Goal: Answer question/provide support: Share knowledge or assist other users

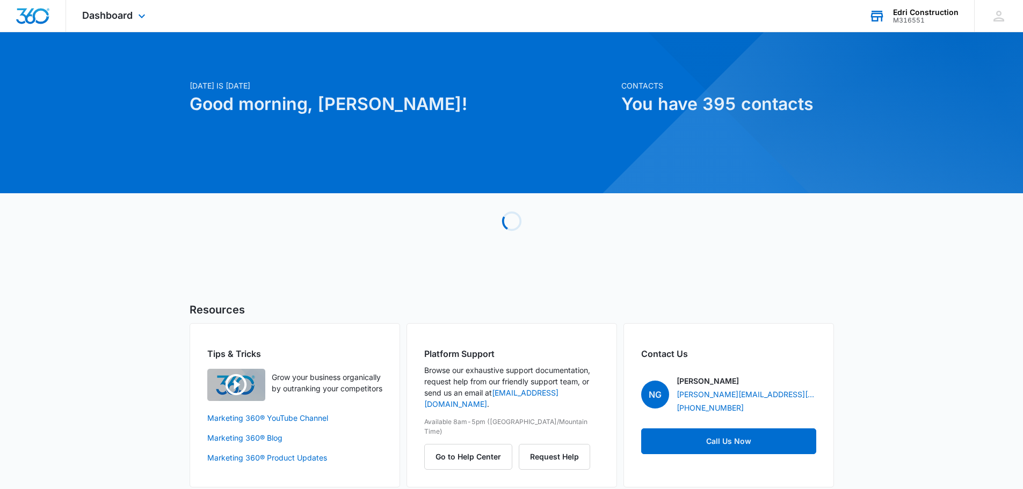
click at [899, 17] on div "M316551" at bounding box center [925, 21] width 65 height 8
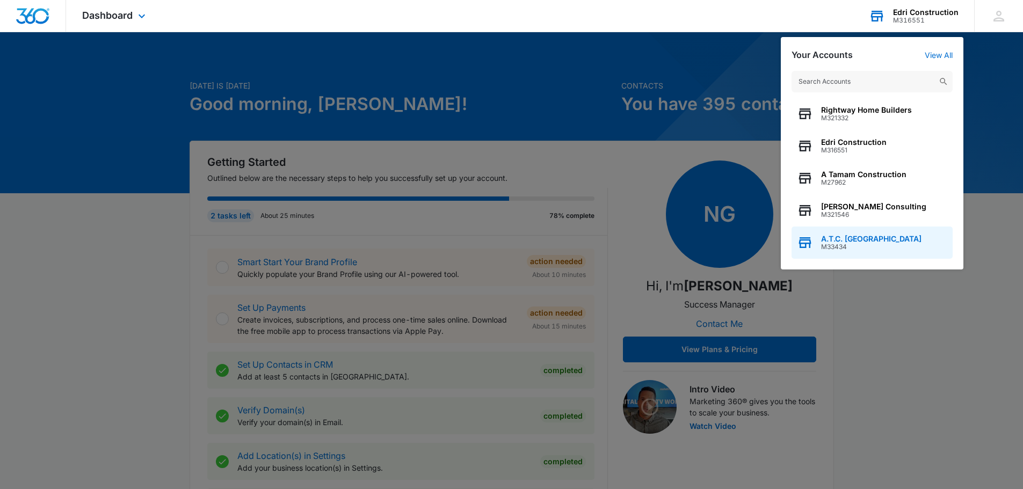
click at [862, 238] on span "A.T.C. [GEOGRAPHIC_DATA]" at bounding box center [871, 239] width 100 height 9
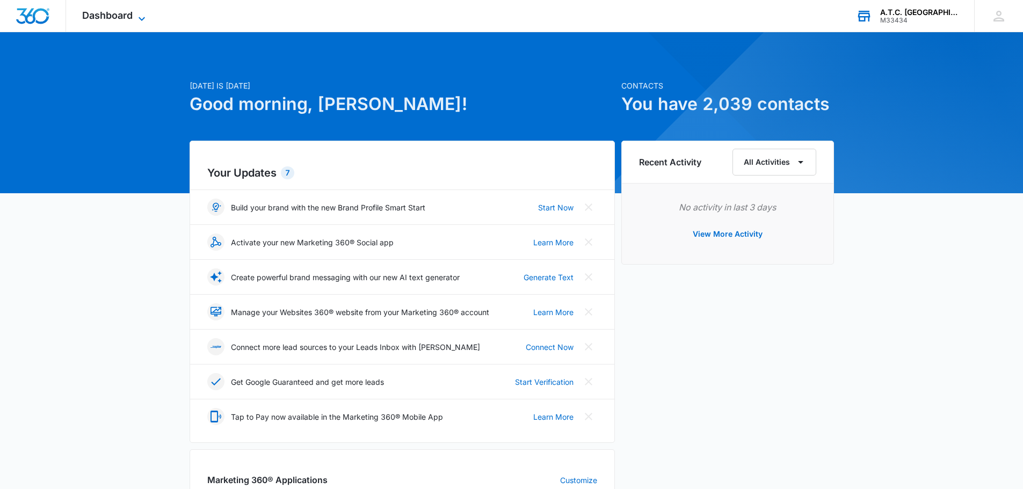
click at [105, 16] on span "Dashboard" at bounding box center [107, 15] width 50 height 11
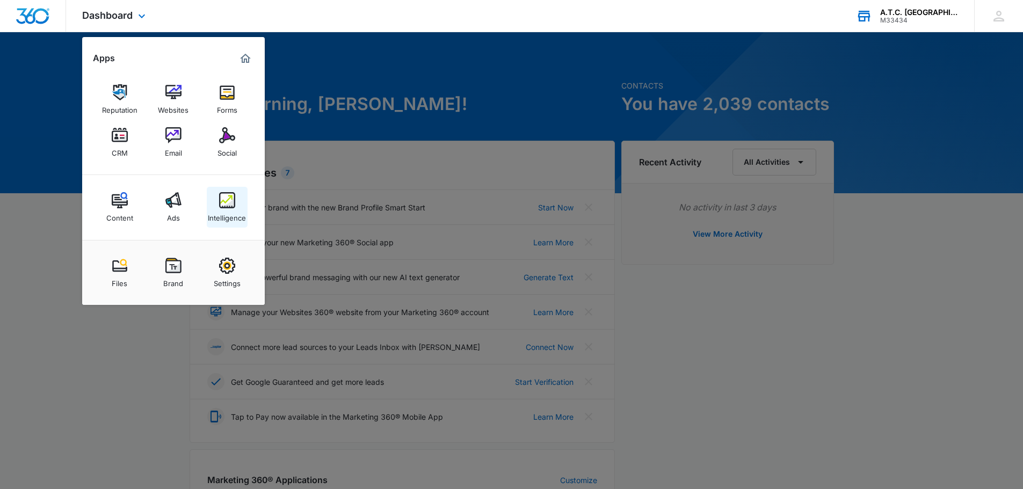
click at [229, 211] on div "Intelligence" at bounding box center [227, 215] width 38 height 14
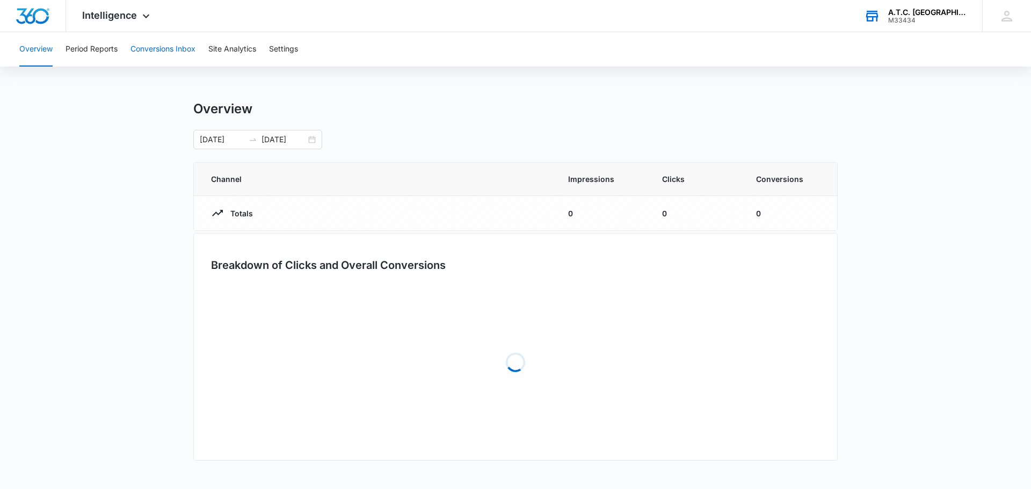
click at [164, 53] on button "Conversions Inbox" at bounding box center [162, 49] width 65 height 34
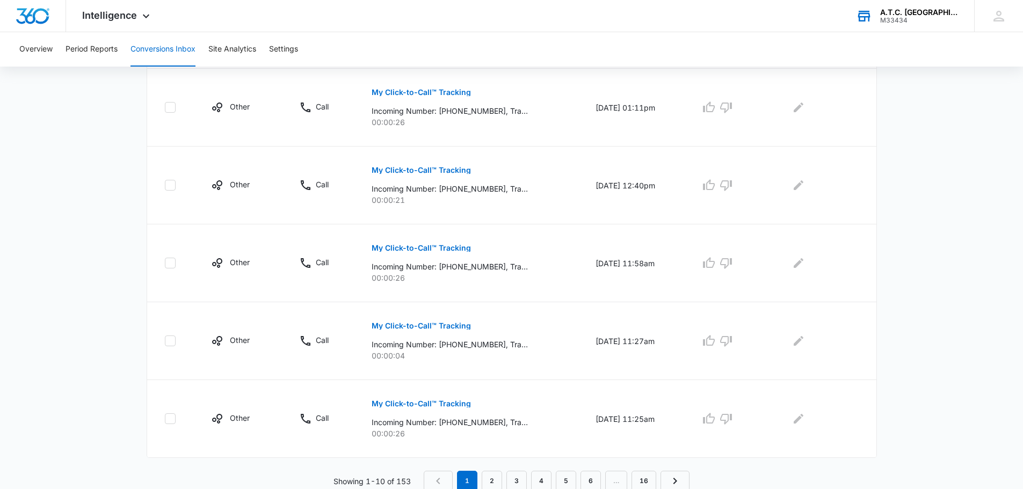
scroll to position [661, 0]
click at [494, 476] on link "2" at bounding box center [491, 479] width 20 height 20
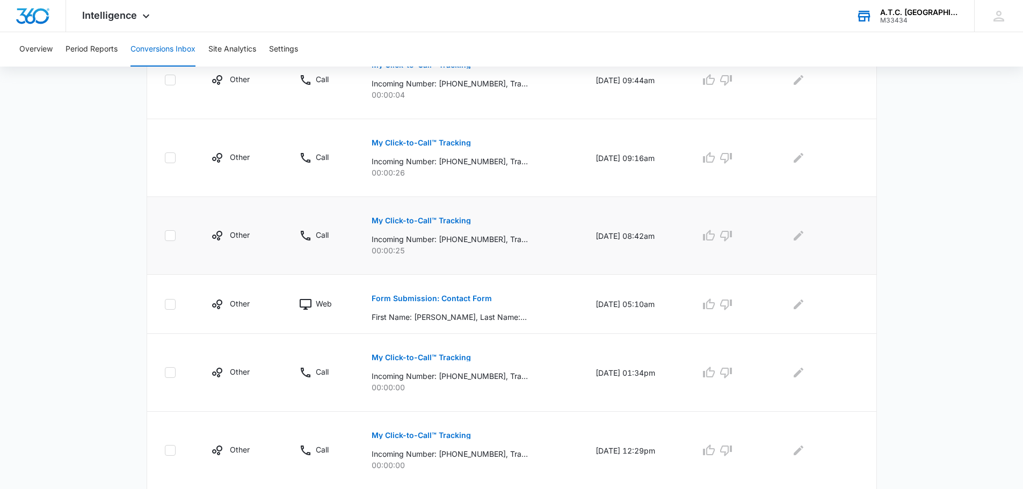
scroll to position [376, 0]
click at [452, 295] on p "Form Submission: Contact Form" at bounding box center [431, 298] width 120 height 8
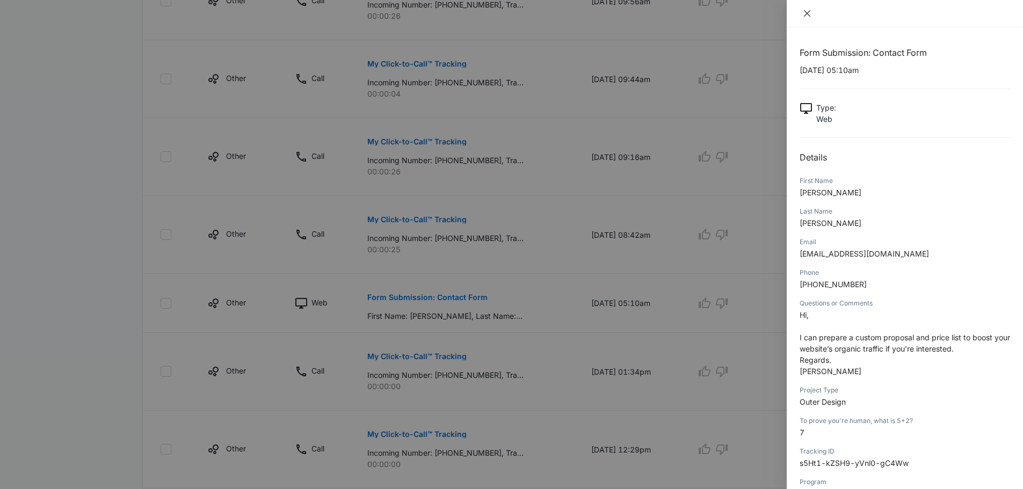
click at [807, 18] on button "Close" at bounding box center [806, 14] width 15 height 10
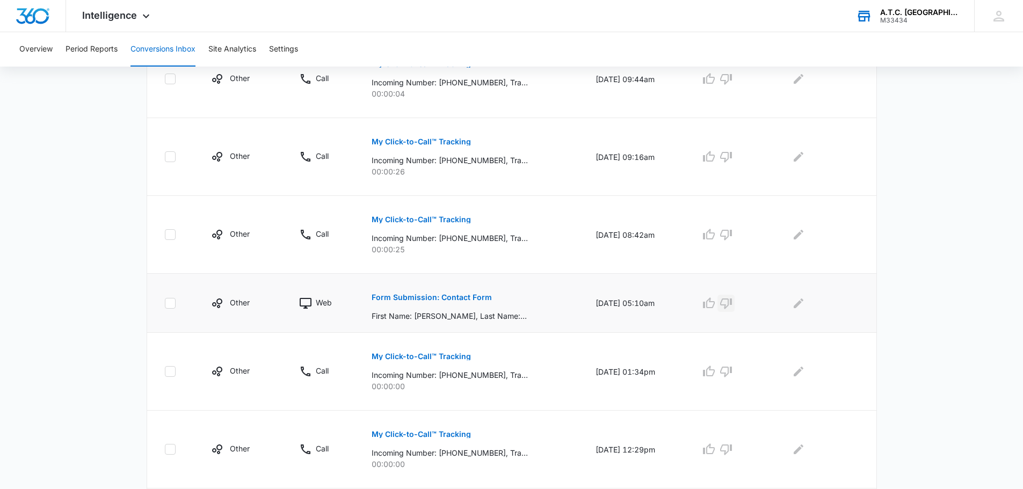
click at [732, 308] on icon "button" at bounding box center [726, 303] width 12 height 11
click at [800, 307] on icon "Edit Comments" at bounding box center [798, 303] width 10 height 10
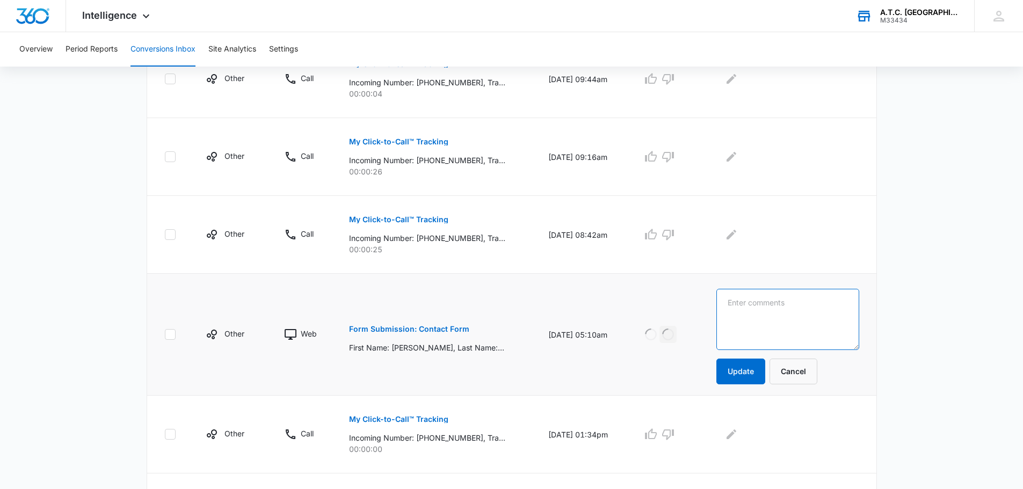
click at [798, 307] on textarea at bounding box center [787, 319] width 142 height 61
type textarea "Spam"
click at [751, 382] on button "Update" at bounding box center [740, 372] width 49 height 26
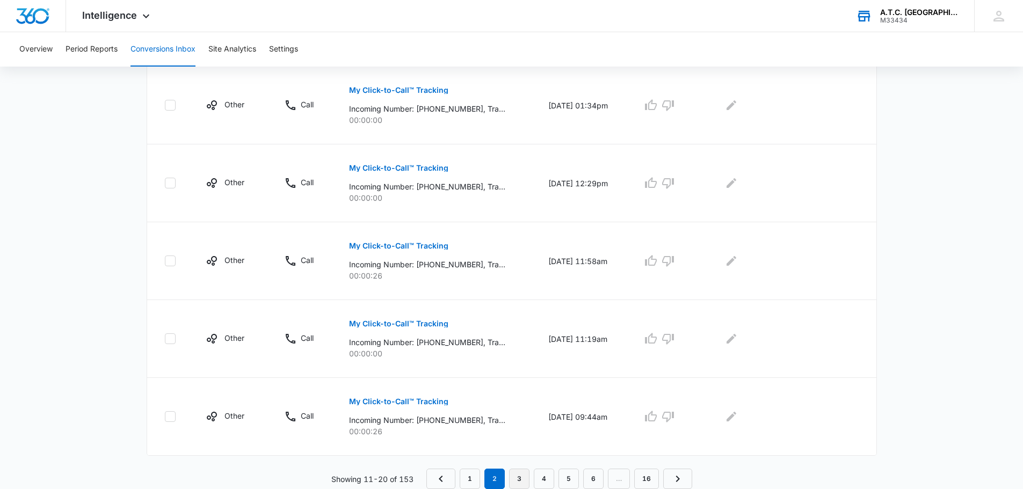
scroll to position [642, 0]
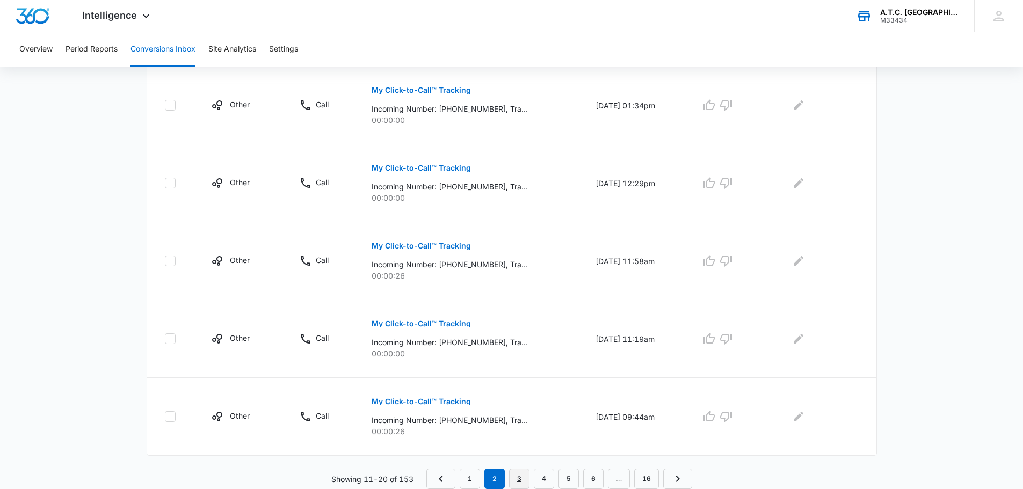
click at [517, 471] on link "3" at bounding box center [519, 479] width 20 height 20
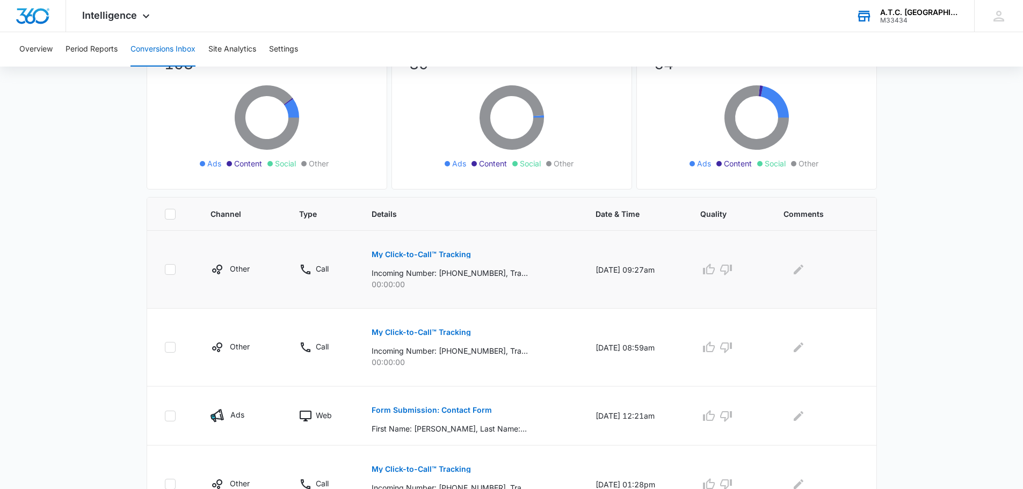
scroll to position [161, 0]
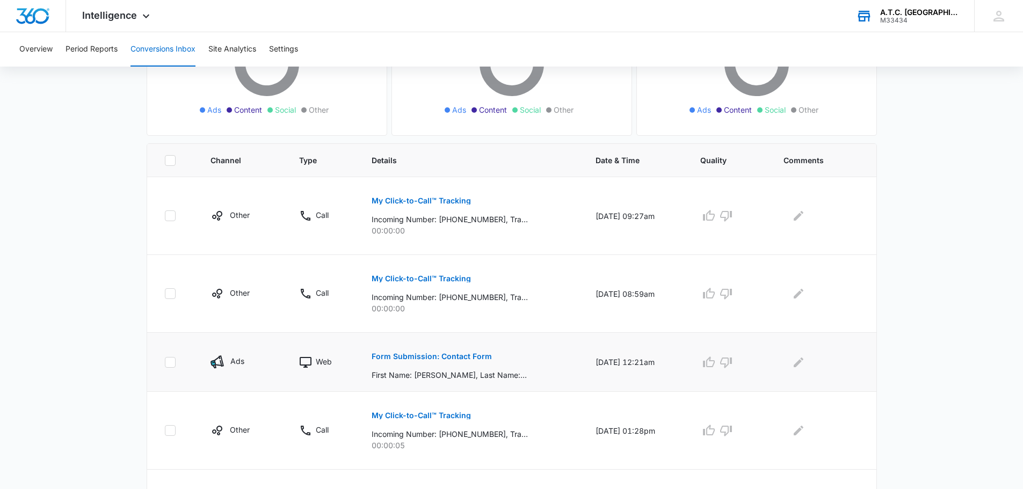
click at [464, 355] on p "Form Submission: Contact Form" at bounding box center [431, 357] width 120 height 8
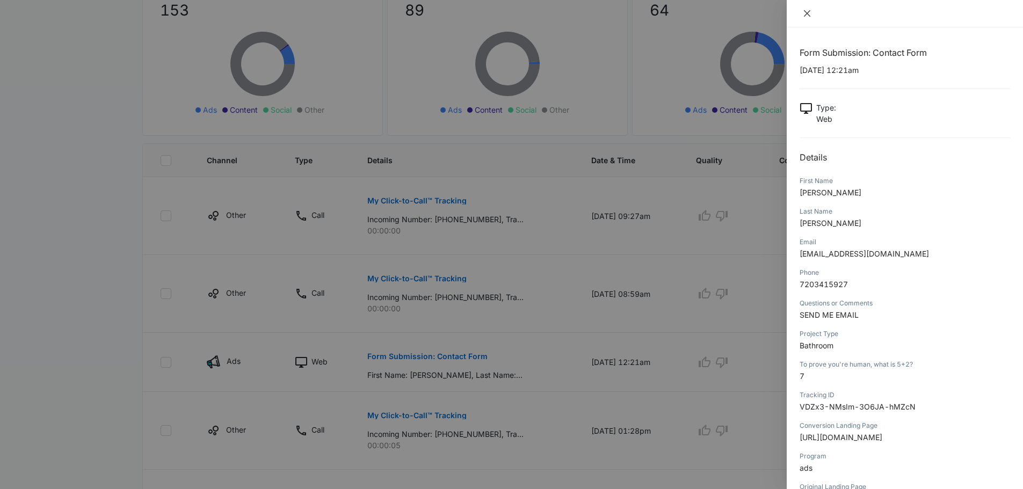
click at [807, 16] on icon "close" at bounding box center [806, 13] width 9 height 9
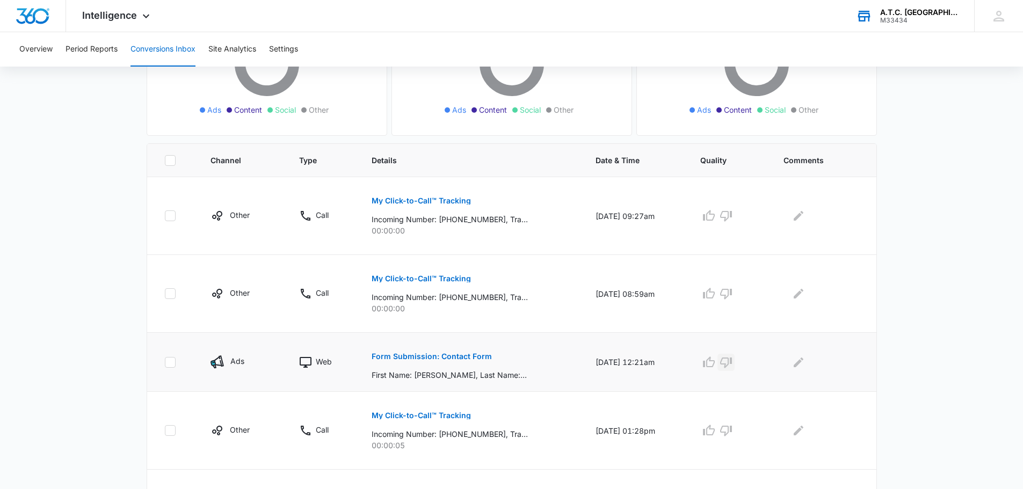
click at [732, 367] on icon "button" at bounding box center [725, 362] width 13 height 13
click at [794, 368] on button "Edit Comments" at bounding box center [798, 362] width 17 height 17
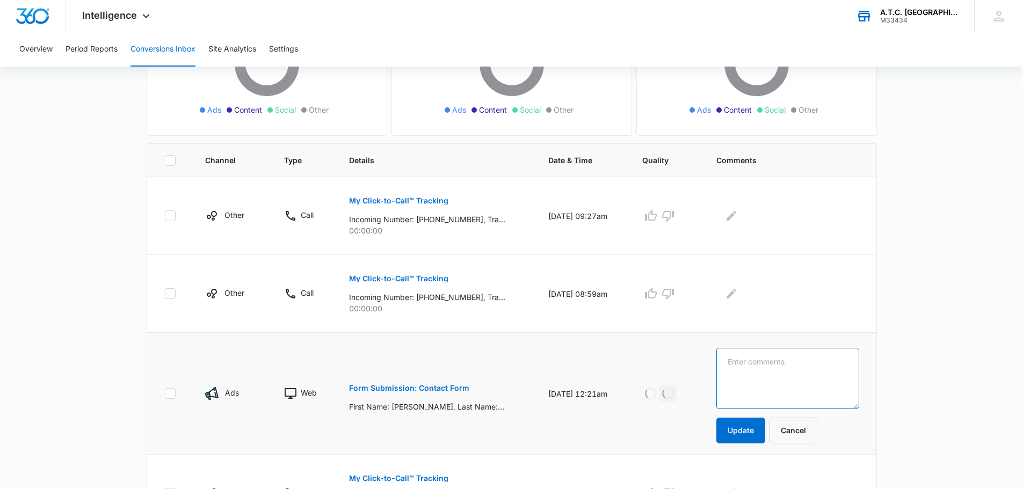
click at [783, 371] on textarea at bounding box center [787, 378] width 142 height 61
type textarea "Spam"
click at [746, 445] on td "Spam Update Cancel" at bounding box center [789, 394] width 172 height 122
click at [746, 441] on button "Update" at bounding box center [740, 431] width 49 height 26
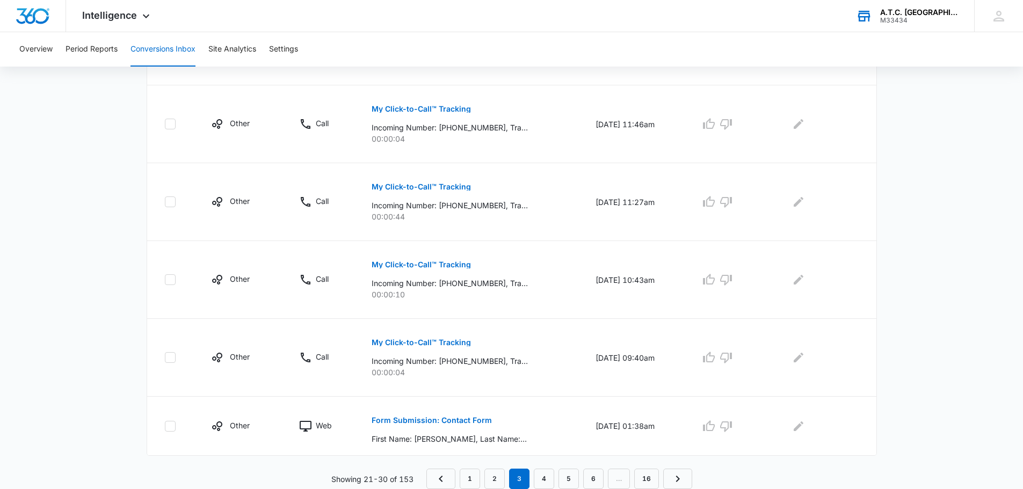
scroll to position [623, 0]
click at [470, 424] on button "Form Submission: Contact Form" at bounding box center [431, 420] width 120 height 26
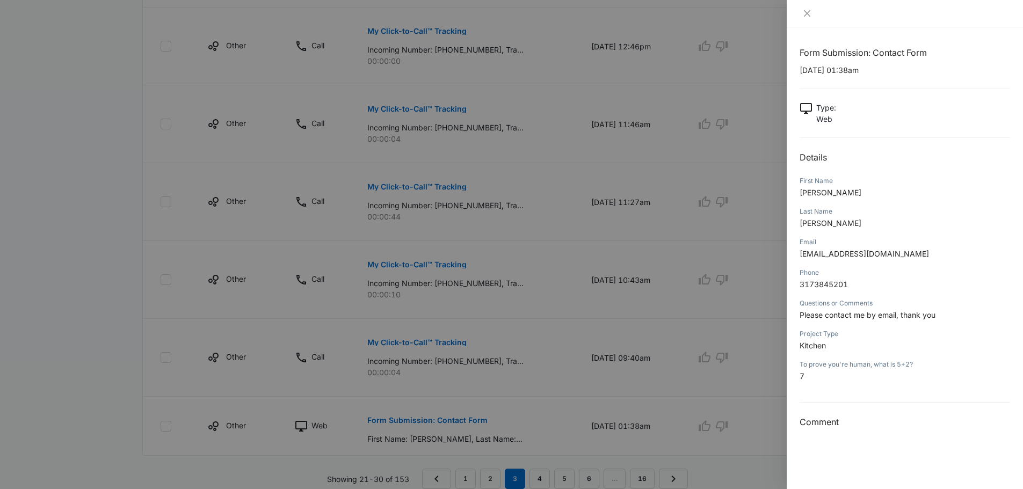
click at [759, 411] on div at bounding box center [511, 244] width 1023 height 489
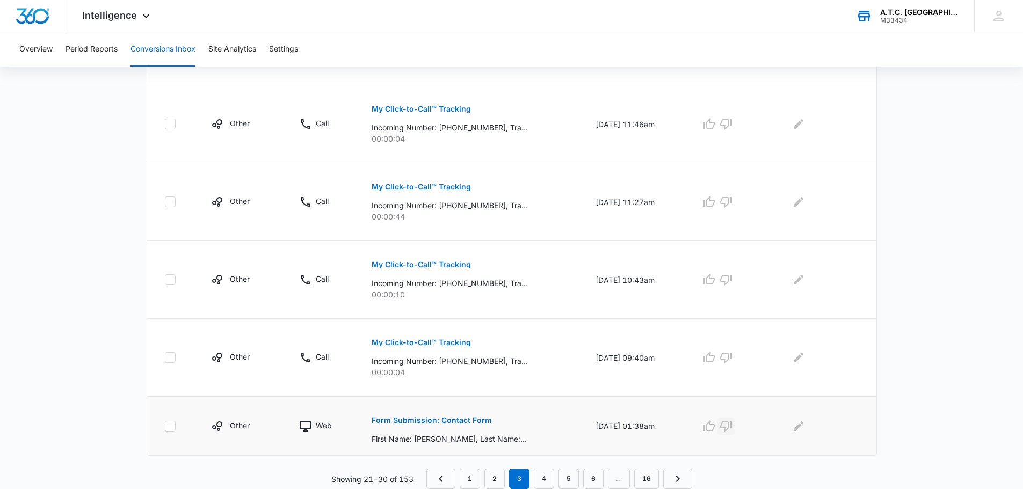
click at [732, 430] on icon "button" at bounding box center [725, 426] width 13 height 13
click at [798, 427] on icon "Edit Comments" at bounding box center [798, 426] width 13 height 13
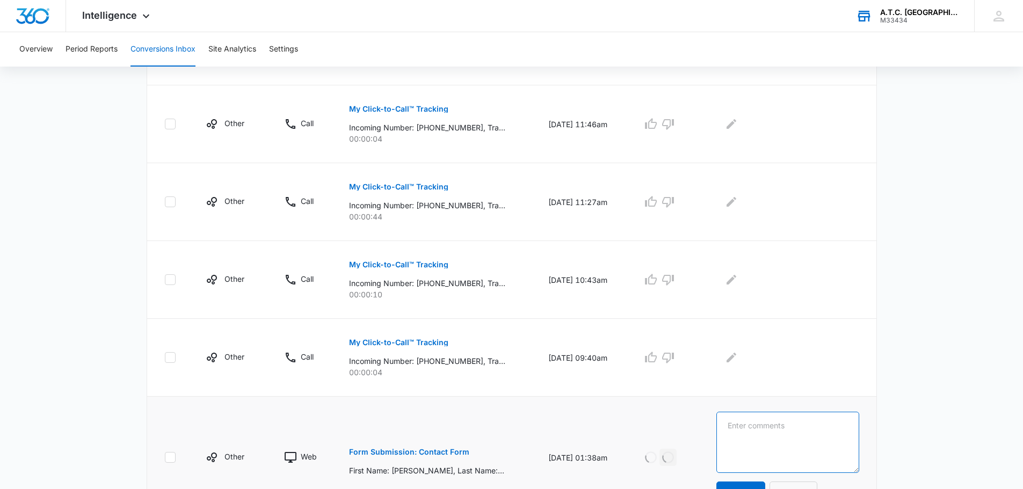
click at [792, 420] on textarea at bounding box center [787, 442] width 142 height 61
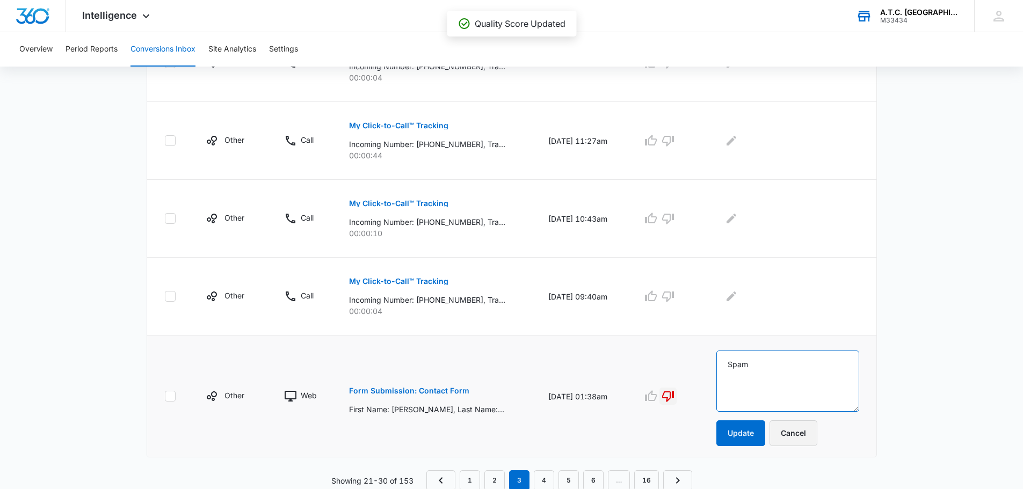
scroll to position [686, 0]
type textarea "Spam"
click at [745, 434] on button "Update" at bounding box center [740, 432] width 49 height 26
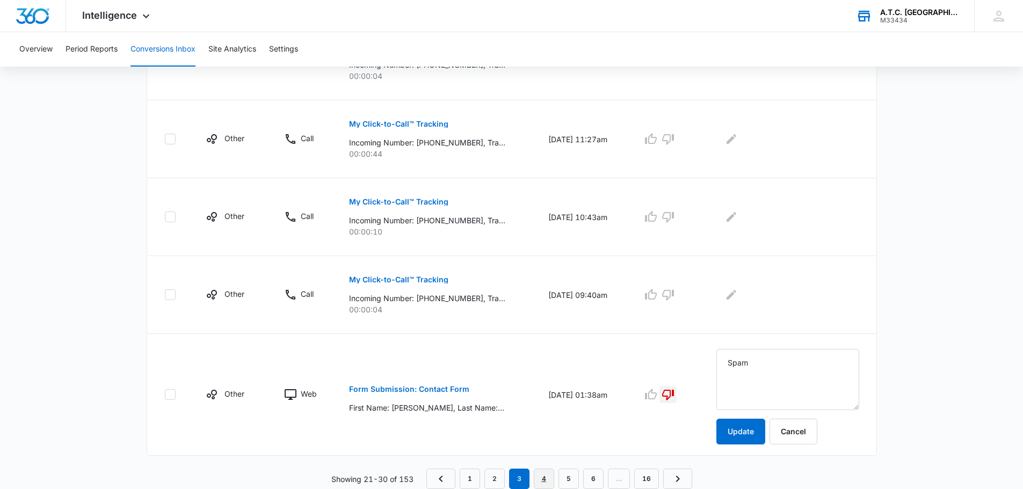
click at [544, 472] on link "4" at bounding box center [544, 479] width 20 height 20
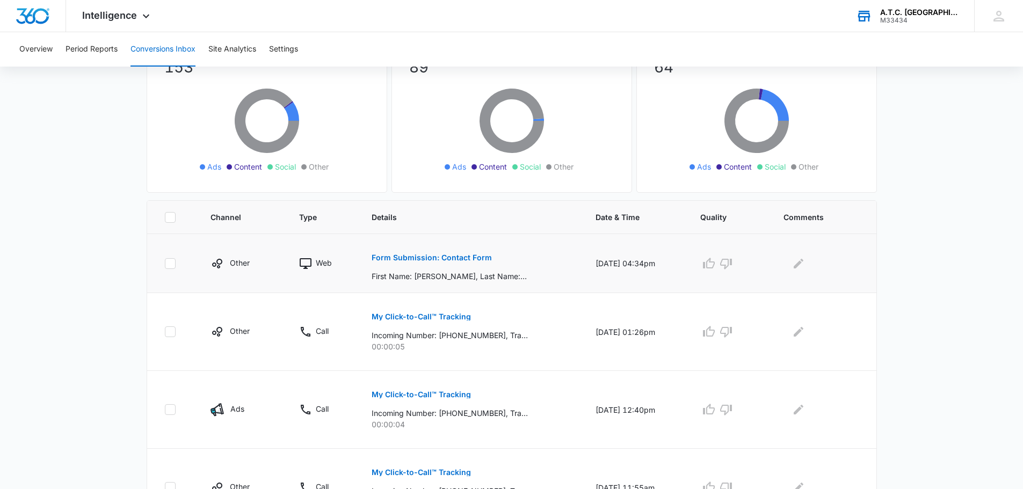
scroll to position [107, 0]
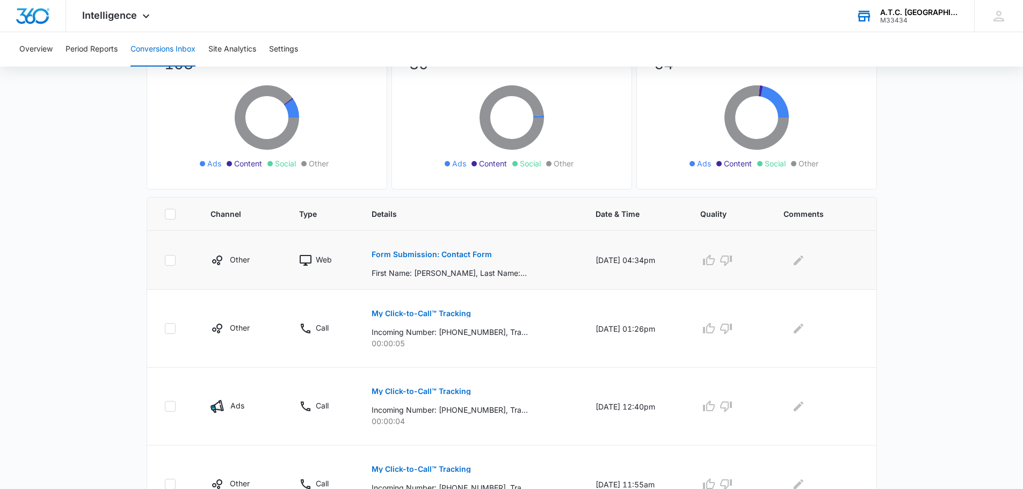
click at [414, 256] on p "Form Submission: Contact Form" at bounding box center [431, 255] width 120 height 8
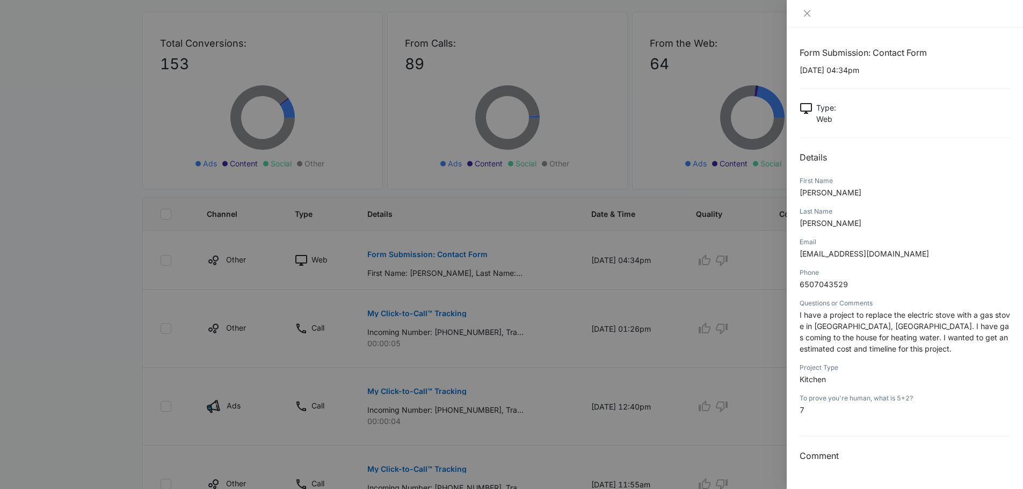
click at [725, 329] on div at bounding box center [511, 244] width 1023 height 489
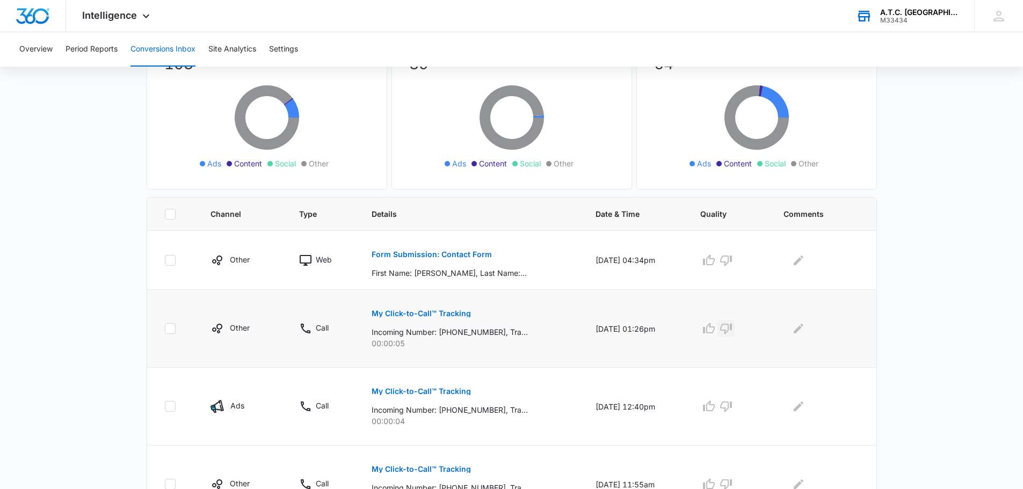
click at [725, 328] on button "button" at bounding box center [725, 328] width 17 height 17
click at [801, 332] on icon "Edit Comments" at bounding box center [798, 328] width 13 height 13
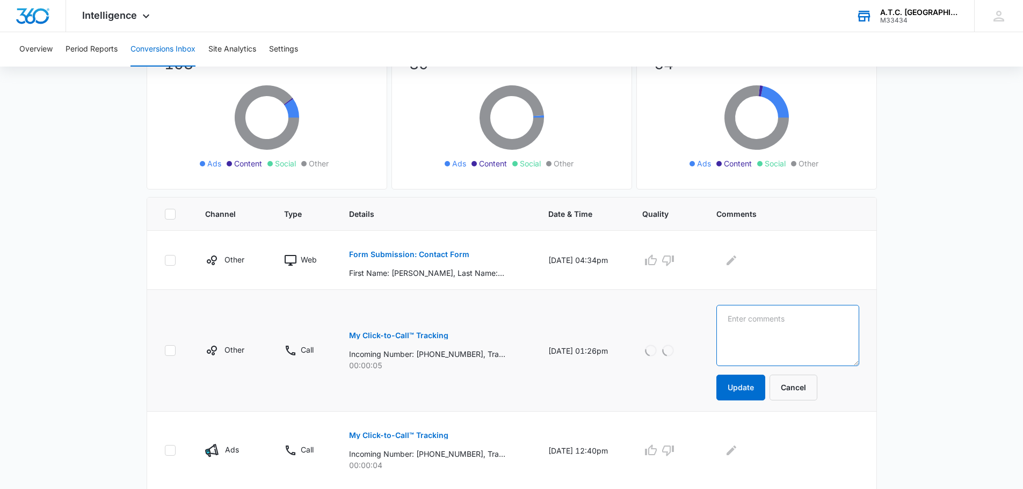
click at [784, 323] on textarea at bounding box center [787, 335] width 142 height 61
drag, startPoint x: 797, startPoint y: 325, endPoint x: 689, endPoint y: 330, distance: 108.5
click at [689, 330] on tr "Other Call My Click-to-Call™ Tracking Incoming Number: [PHONE_NUMBER], Tracking…" at bounding box center [511, 351] width 729 height 122
type textarea "Spam"
click at [674, 264] on icon "button" at bounding box center [668, 261] width 12 height 11
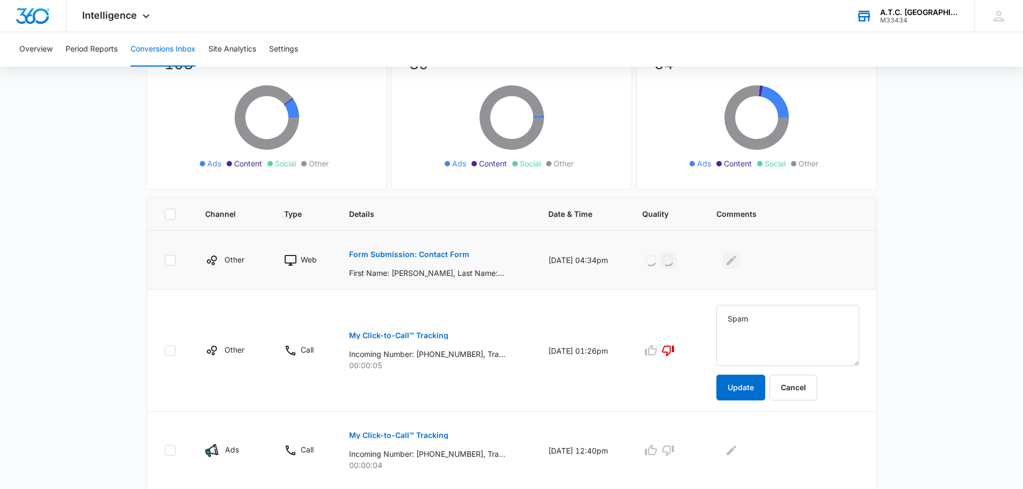
click at [738, 260] on icon "Edit Comments" at bounding box center [731, 260] width 13 height 13
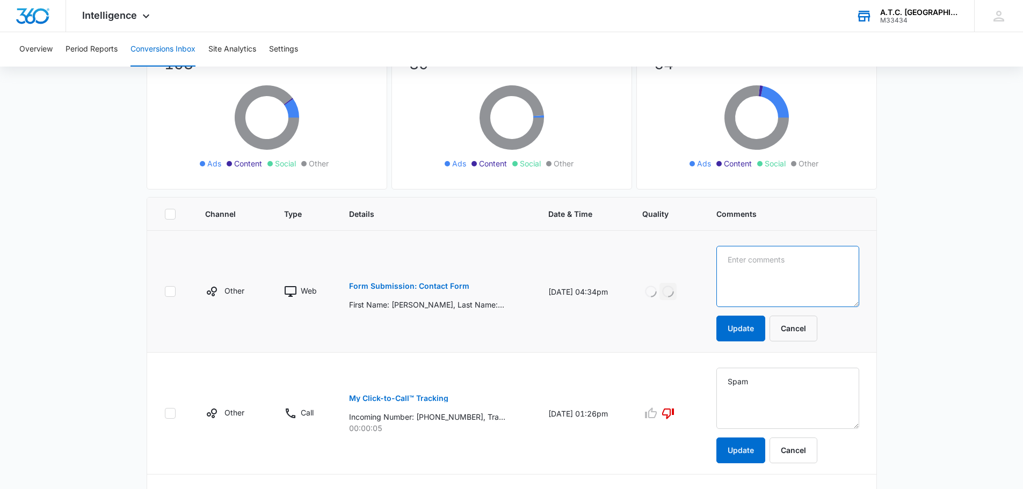
click at [750, 264] on textarea at bounding box center [787, 276] width 142 height 61
type textarea "Q"
type textarea "We do not do"
click at [763, 331] on button "Update" at bounding box center [740, 329] width 49 height 26
click at [762, 450] on button "Update" at bounding box center [740, 450] width 49 height 26
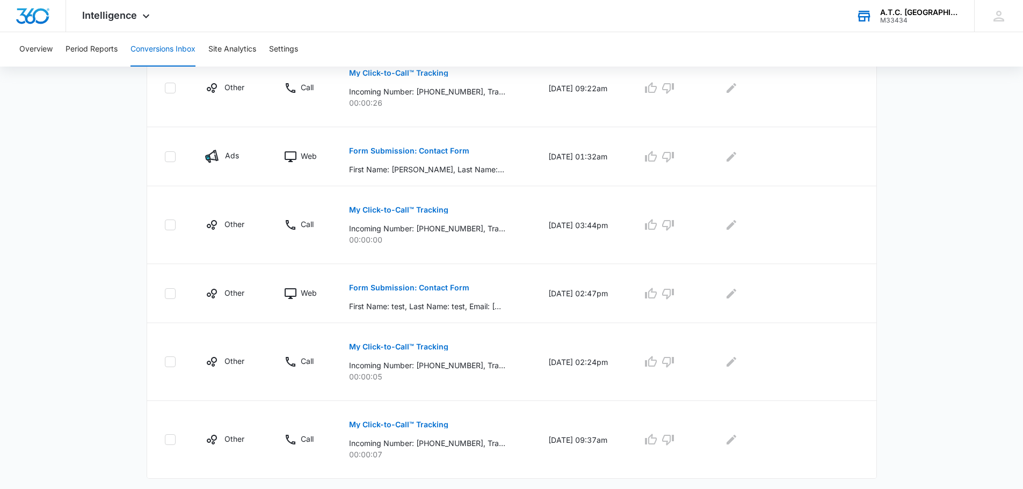
scroll to position [711, 0]
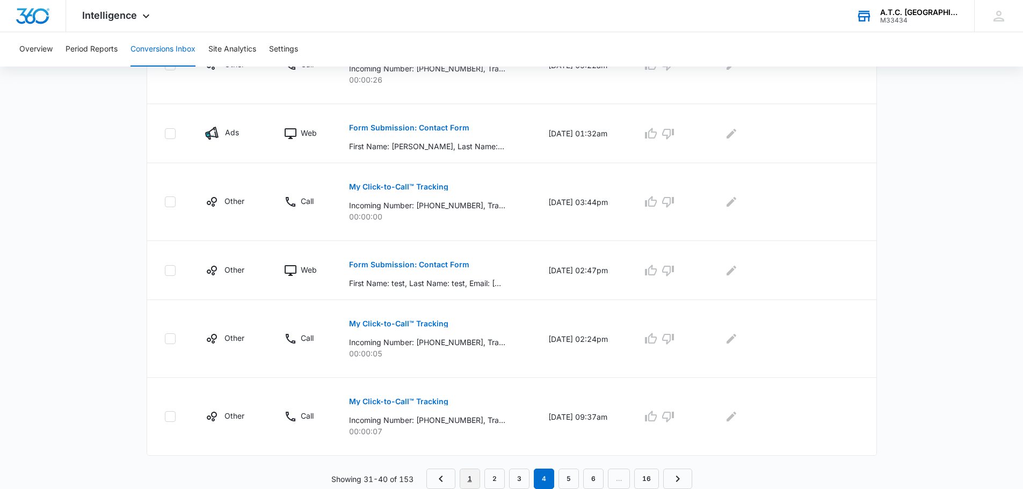
click at [475, 475] on link "1" at bounding box center [469, 479] width 20 height 20
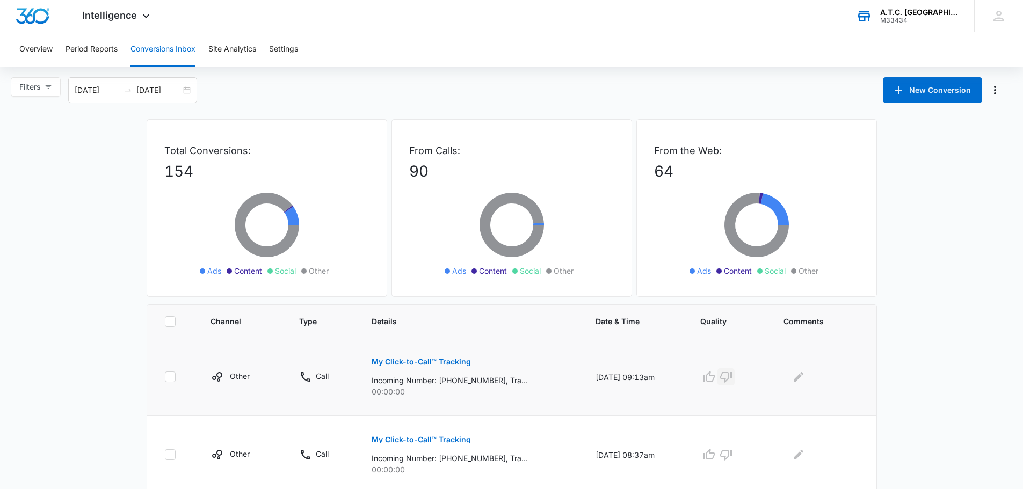
click at [732, 376] on icon "button" at bounding box center [725, 376] width 13 height 13
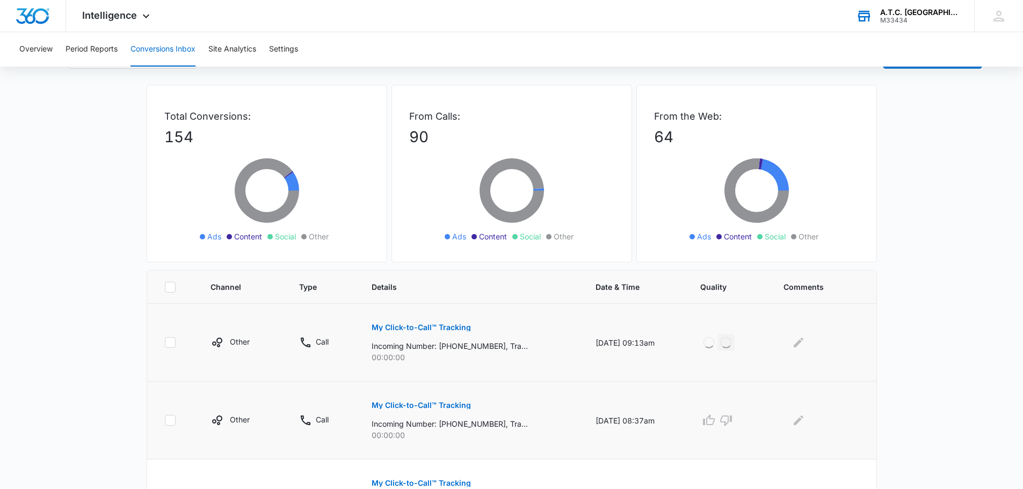
scroll to position [54, 0]
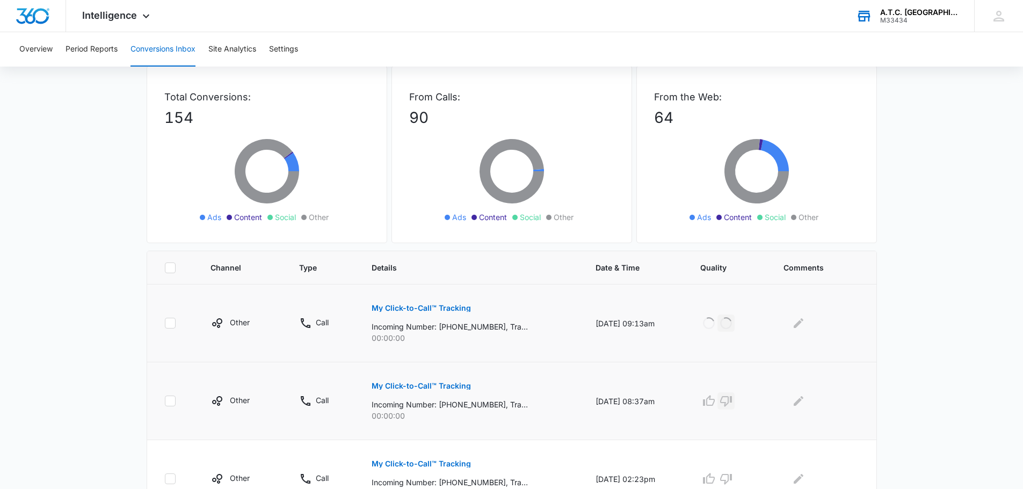
click at [732, 405] on icon "button" at bounding box center [725, 401] width 13 height 13
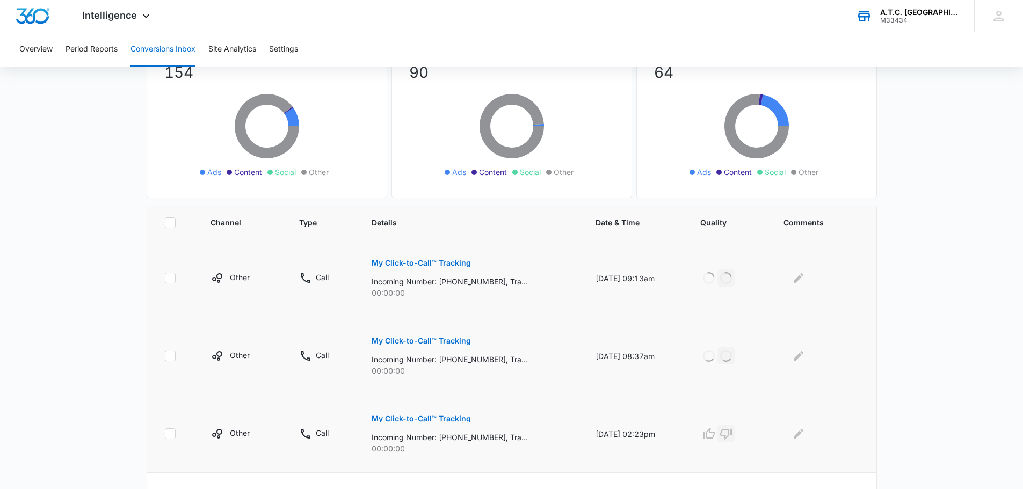
scroll to position [161, 0]
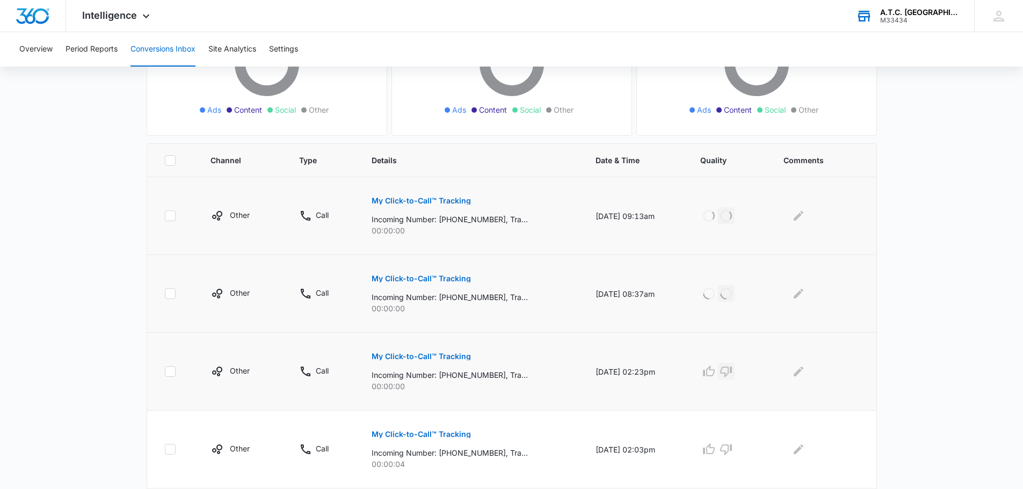
click at [732, 371] on icon "button" at bounding box center [725, 371] width 13 height 13
click at [732, 447] on icon "button" at bounding box center [725, 449] width 13 height 13
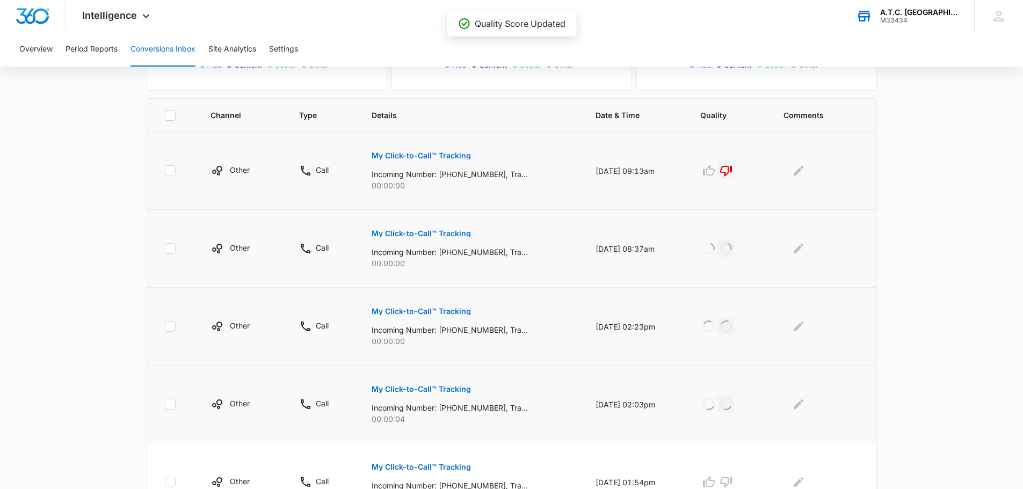
scroll to position [268, 0]
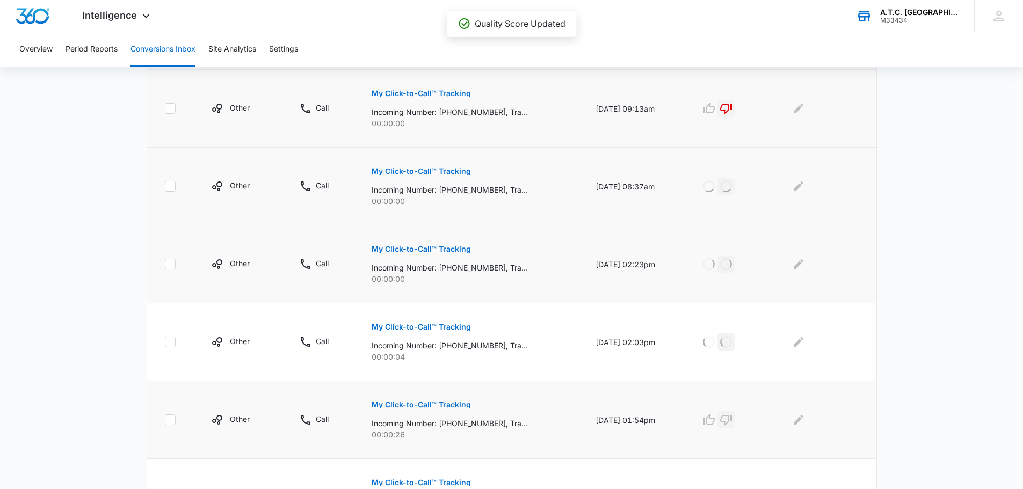
click at [732, 422] on icon "button" at bounding box center [725, 419] width 13 height 13
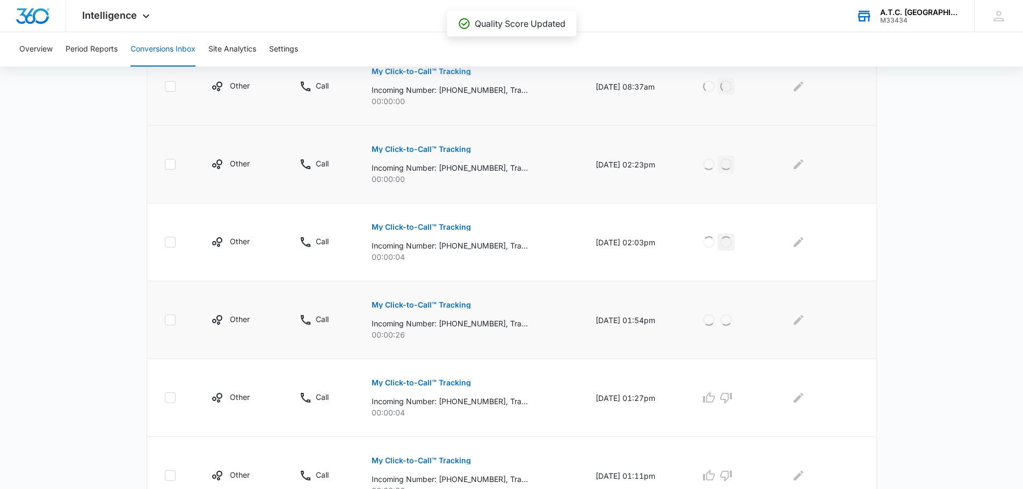
scroll to position [376, 0]
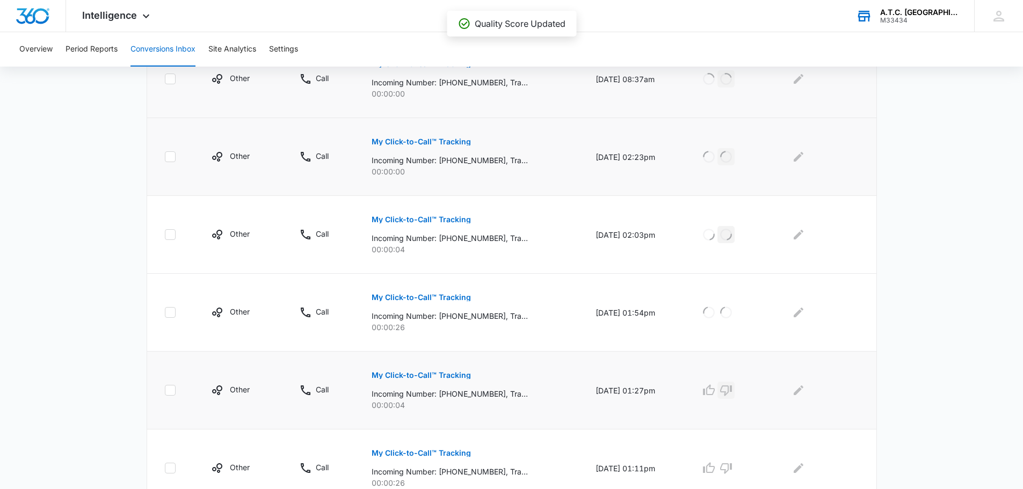
click at [732, 393] on icon "button" at bounding box center [725, 390] width 13 height 13
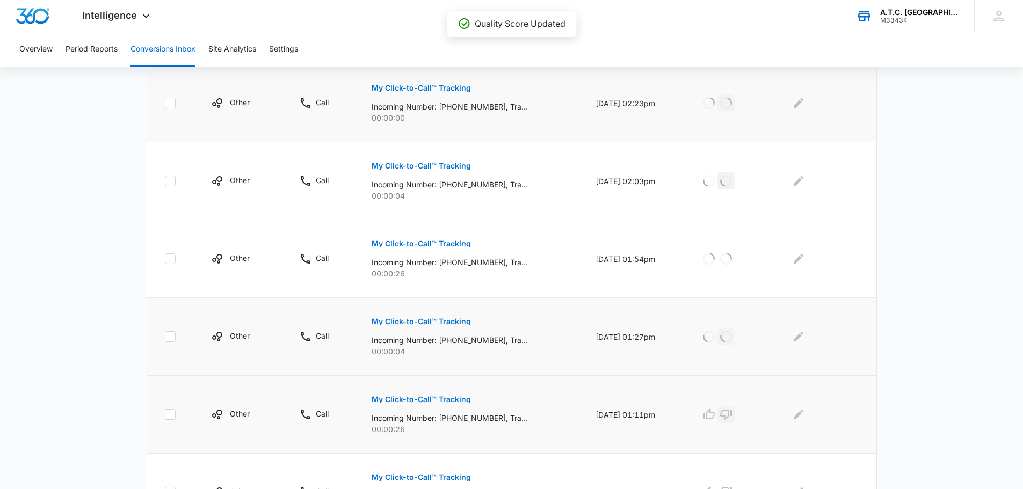
click at [732, 415] on icon "button" at bounding box center [725, 414] width 13 height 13
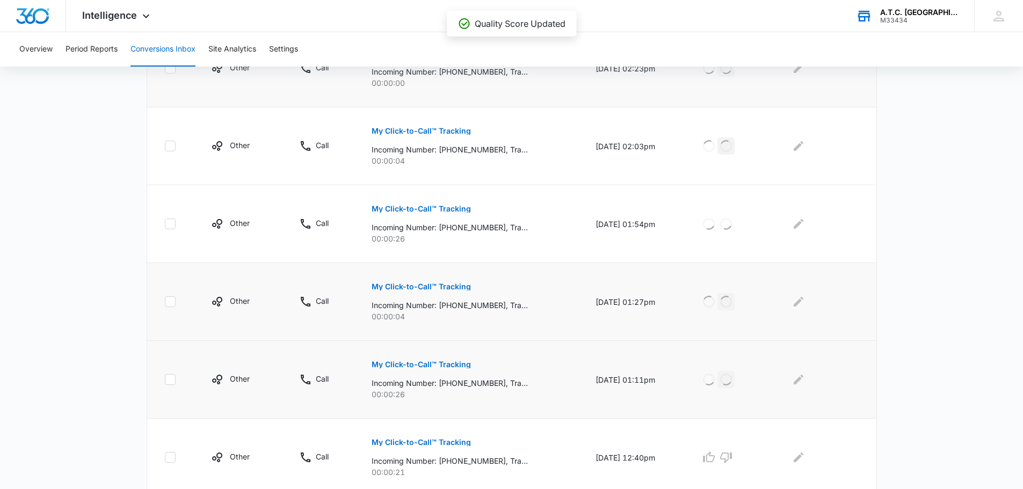
scroll to position [483, 0]
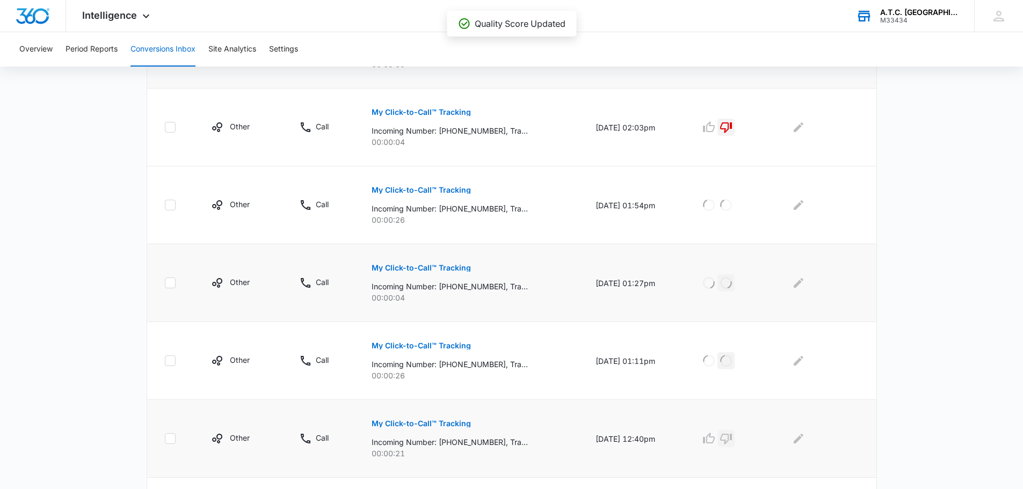
click at [732, 439] on icon "button" at bounding box center [726, 439] width 12 height 11
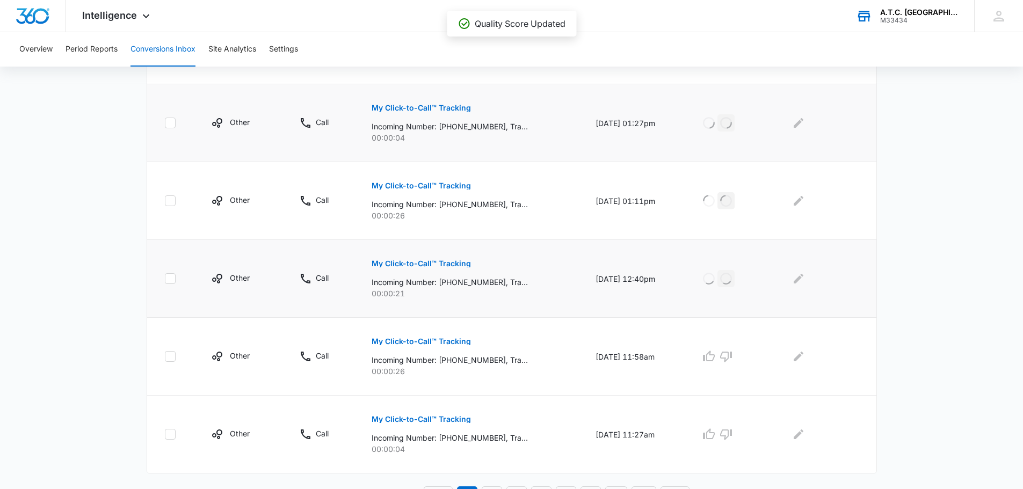
scroll to position [644, 0]
drag, startPoint x: 731, startPoint y: 359, endPoint x: 737, endPoint y: 376, distance: 18.3
click at [731, 358] on icon "button" at bounding box center [725, 355] width 13 height 13
click at [732, 436] on icon "button" at bounding box center [725, 433] width 13 height 13
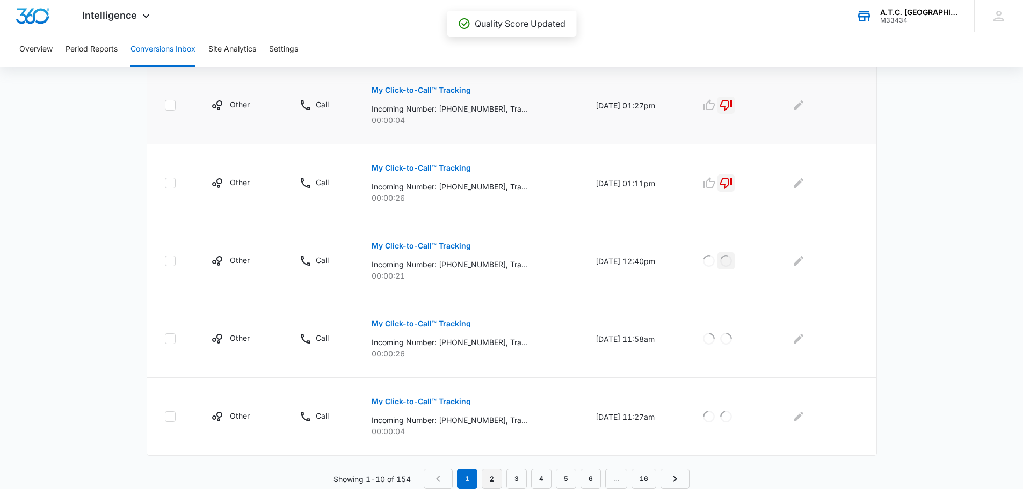
click at [490, 476] on link "2" at bounding box center [491, 479] width 20 height 20
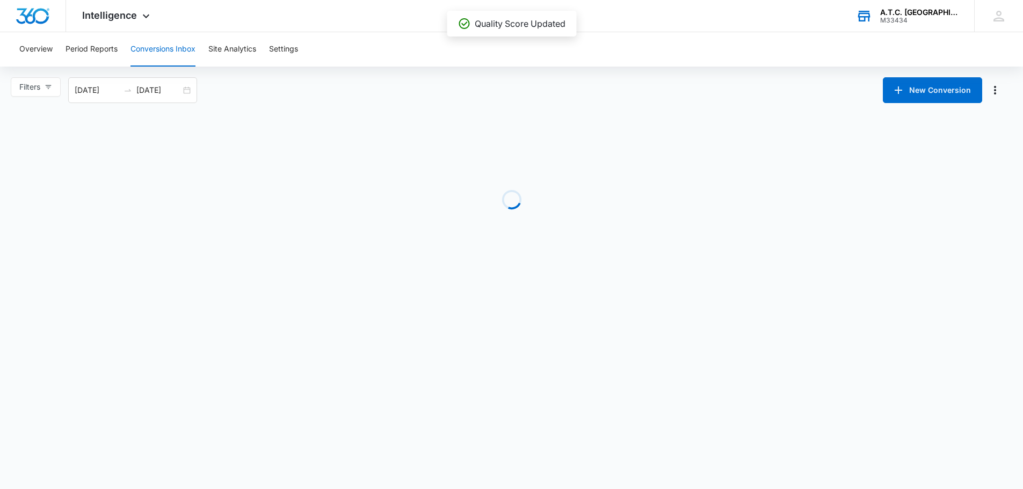
scroll to position [0, 0]
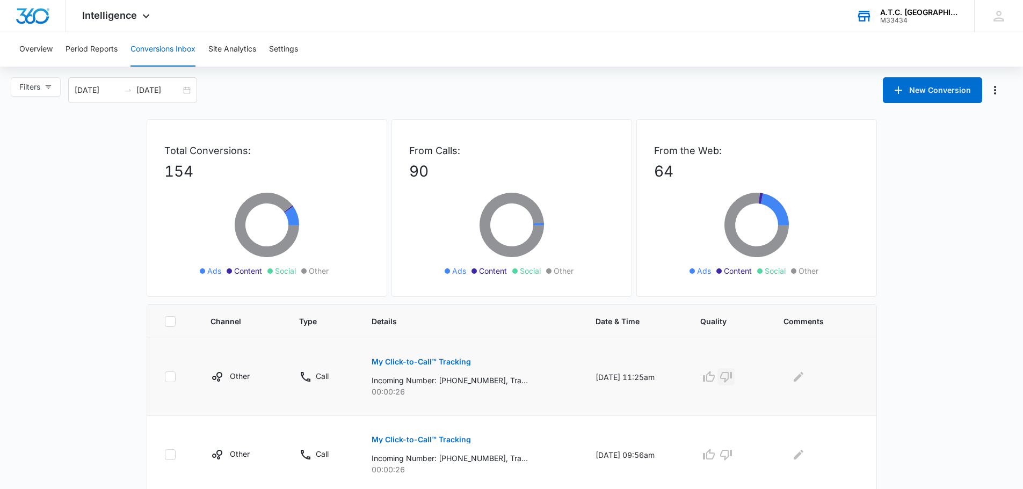
click at [732, 379] on icon "button" at bounding box center [725, 376] width 13 height 13
click at [732, 457] on icon "button" at bounding box center [725, 454] width 13 height 13
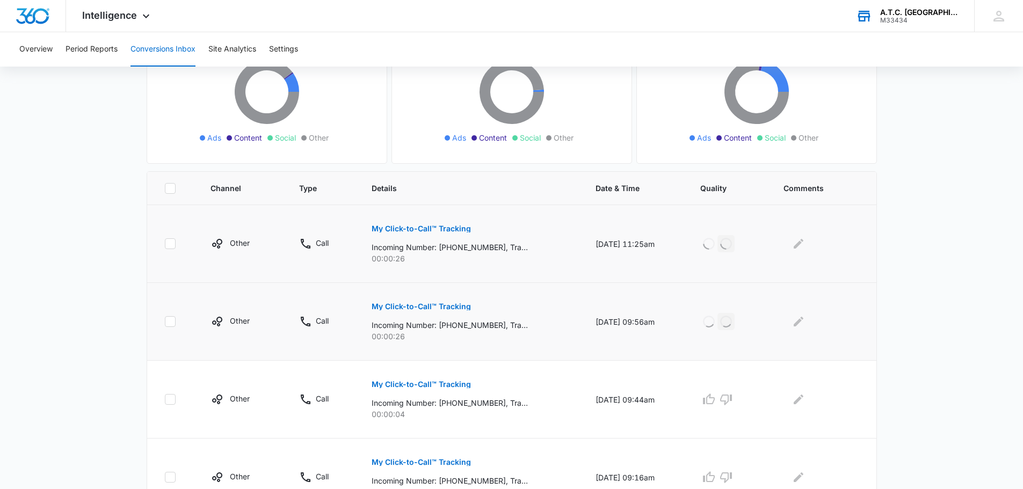
scroll to position [161, 0]
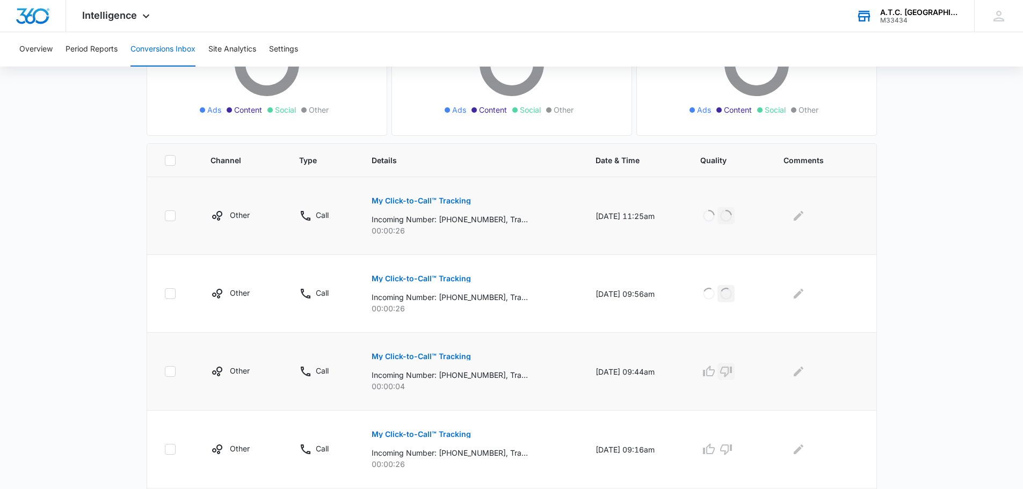
click at [732, 373] on icon "button" at bounding box center [726, 372] width 12 height 11
click at [732, 449] on icon "button" at bounding box center [725, 449] width 13 height 13
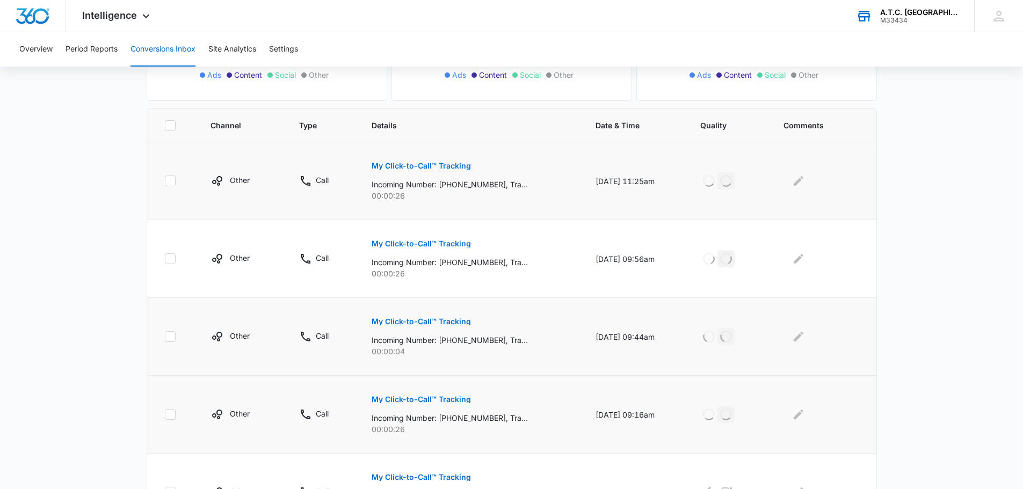
scroll to position [268, 0]
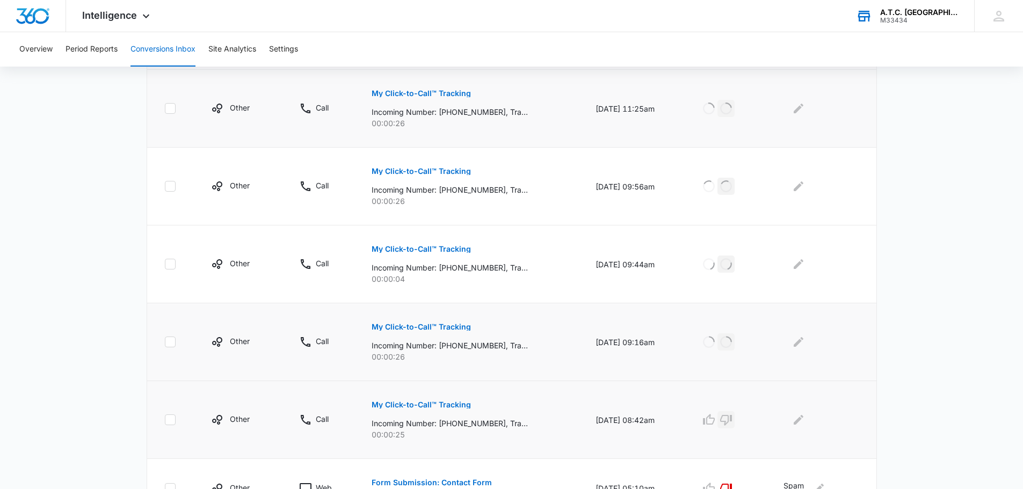
click at [732, 419] on icon "button" at bounding box center [726, 420] width 12 height 11
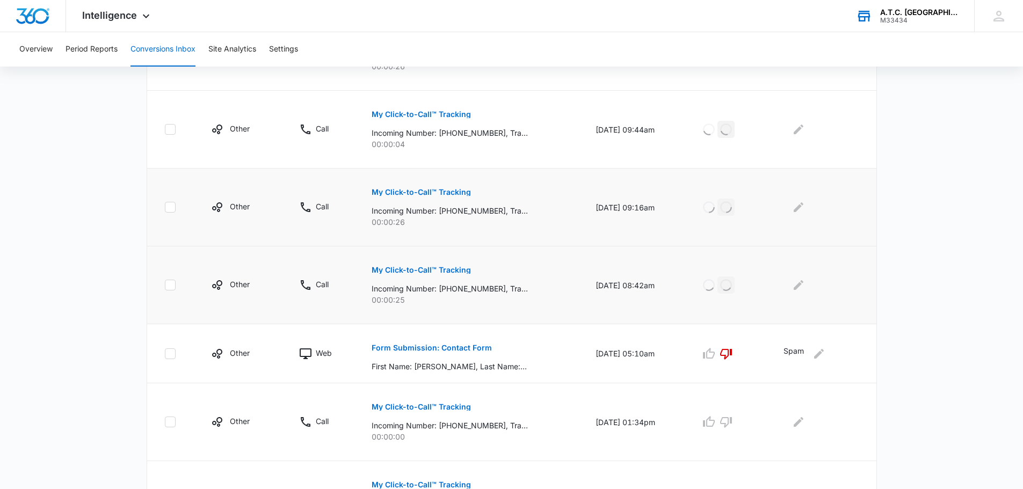
scroll to position [429, 0]
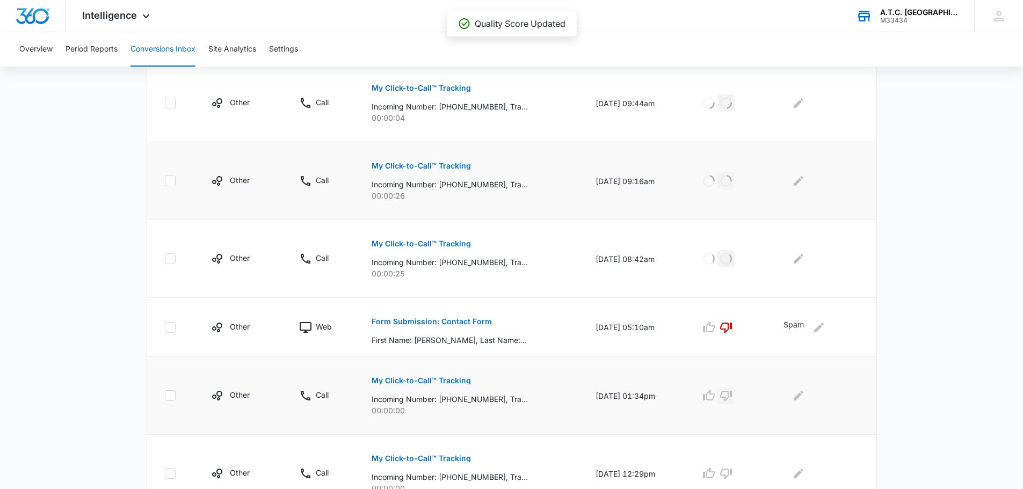
click at [732, 392] on icon "button" at bounding box center [725, 395] width 13 height 13
drag, startPoint x: 732, startPoint y: 471, endPoint x: 732, endPoint y: 456, distance: 14.5
click at [732, 471] on icon "button" at bounding box center [725, 473] width 13 height 13
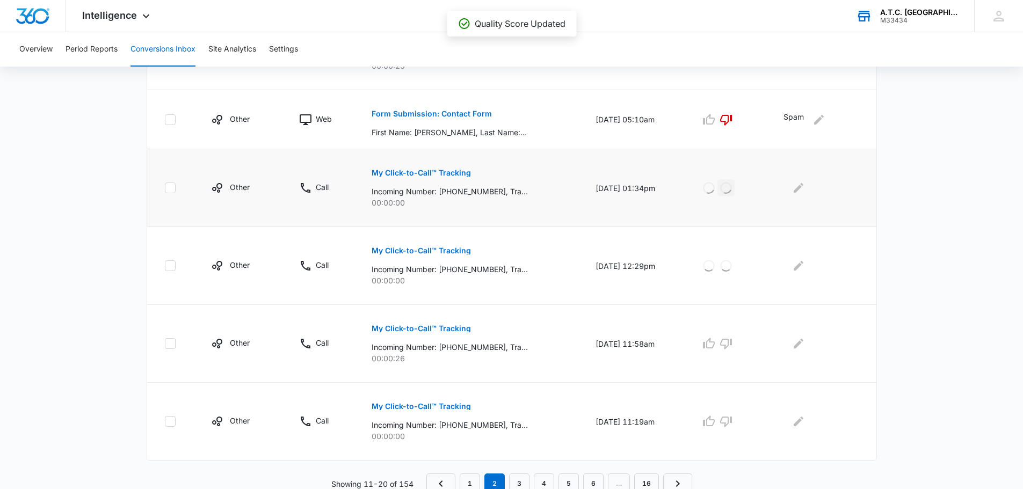
scroll to position [642, 0]
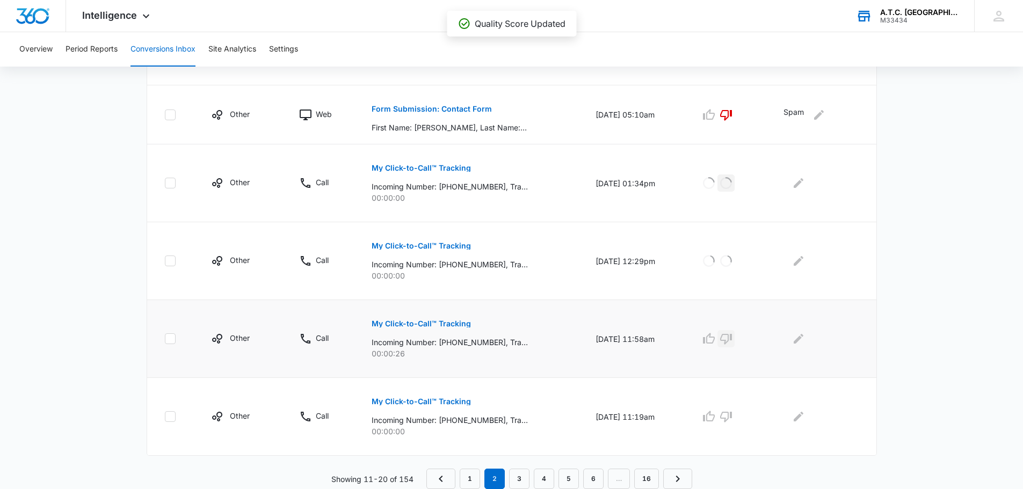
click at [732, 339] on icon "button" at bounding box center [725, 338] width 13 height 13
click at [732, 413] on icon "button" at bounding box center [726, 417] width 12 height 11
click at [522, 474] on link "3" at bounding box center [519, 479] width 20 height 20
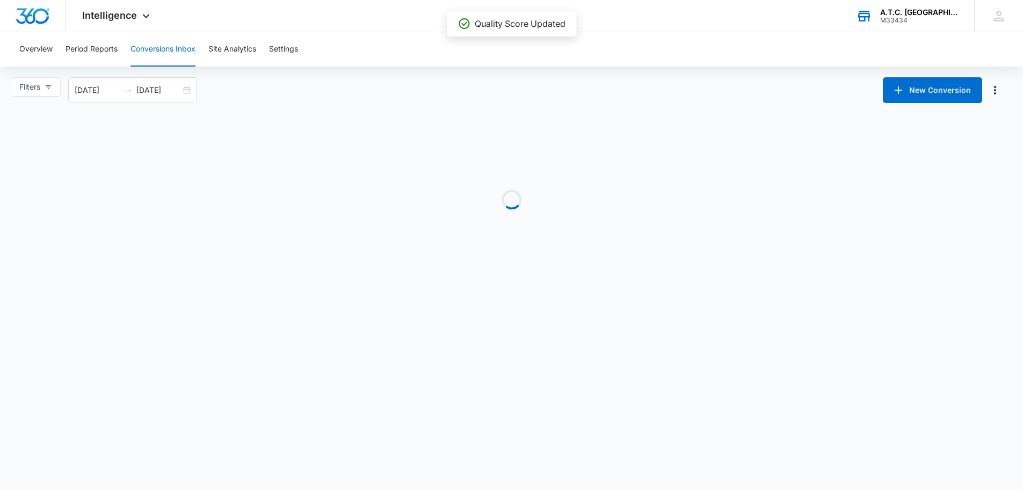
scroll to position [0, 0]
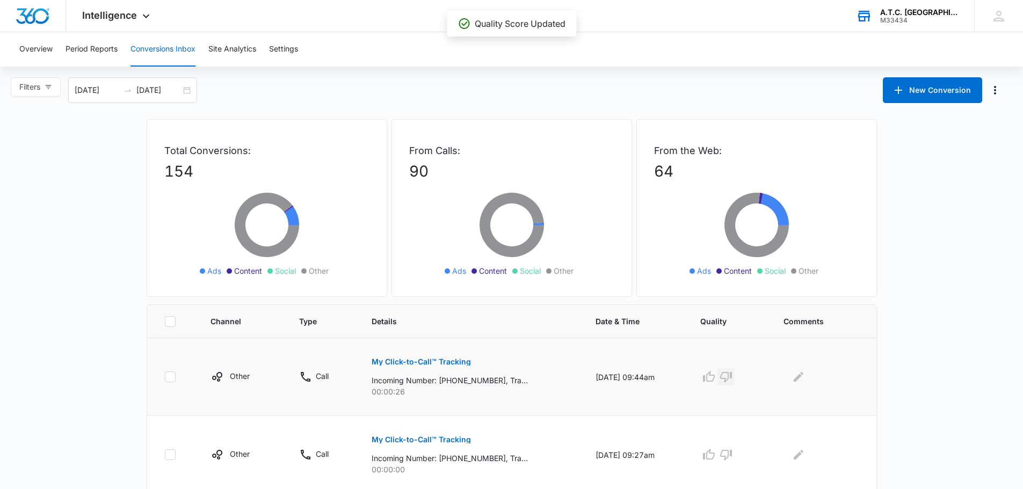
drag, startPoint x: 731, startPoint y: 379, endPoint x: 750, endPoint y: 428, distance: 52.7
click at [731, 379] on icon "button" at bounding box center [725, 376] width 13 height 13
click at [732, 457] on icon "button" at bounding box center [725, 454] width 13 height 13
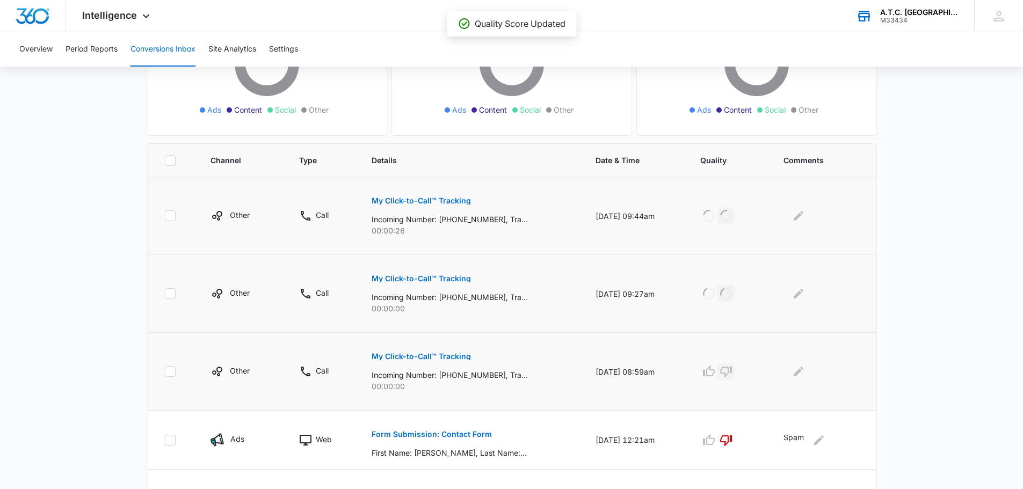
click at [732, 373] on icon "button" at bounding box center [726, 372] width 12 height 11
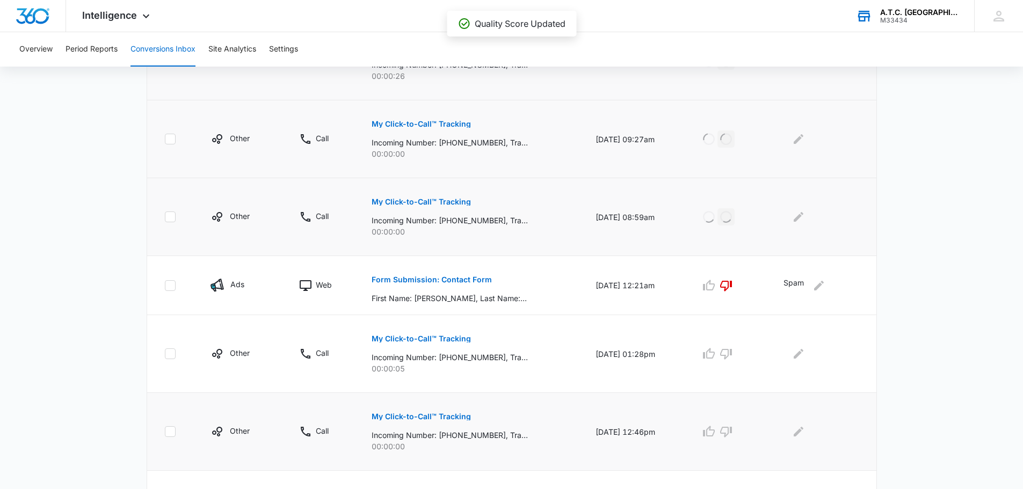
scroll to position [322, 0]
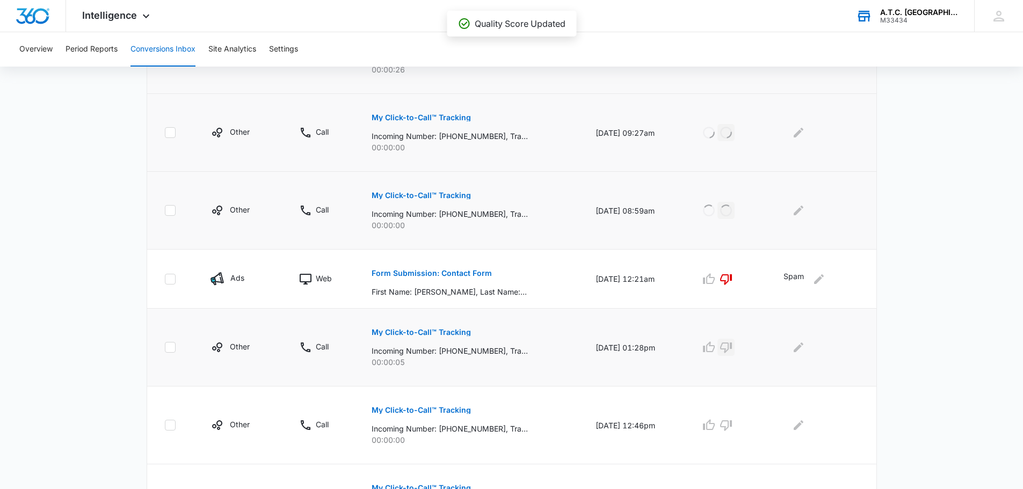
click at [731, 348] on icon "button" at bounding box center [726, 347] width 12 height 11
click at [732, 424] on icon "button" at bounding box center [726, 425] width 12 height 11
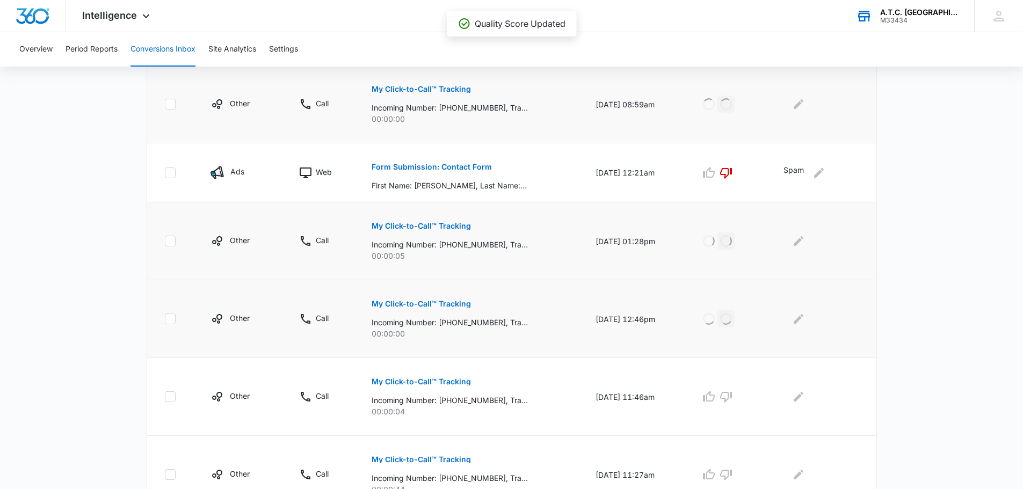
scroll to position [429, 0]
click at [732, 394] on icon "button" at bounding box center [726, 396] width 12 height 11
drag, startPoint x: 735, startPoint y: 471, endPoint x: 748, endPoint y: 424, distance: 49.5
click at [732, 470] on icon "button" at bounding box center [726, 474] width 12 height 11
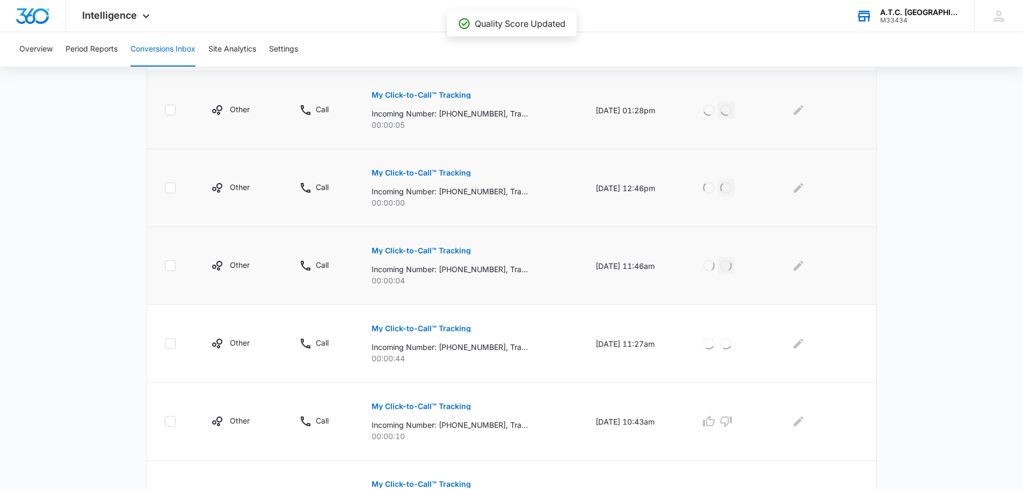
scroll to position [590, 0]
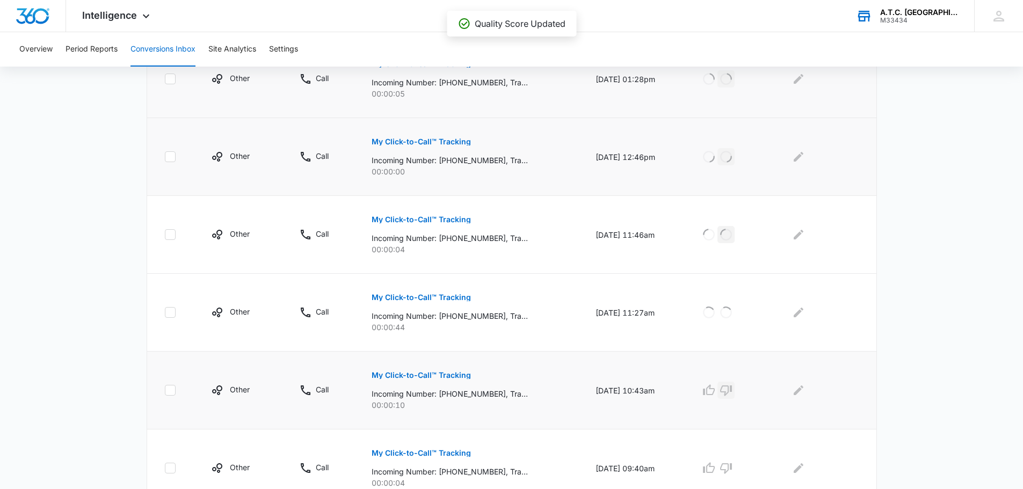
click at [732, 391] on icon "button" at bounding box center [725, 390] width 13 height 13
click at [731, 472] on icon "button" at bounding box center [725, 468] width 13 height 13
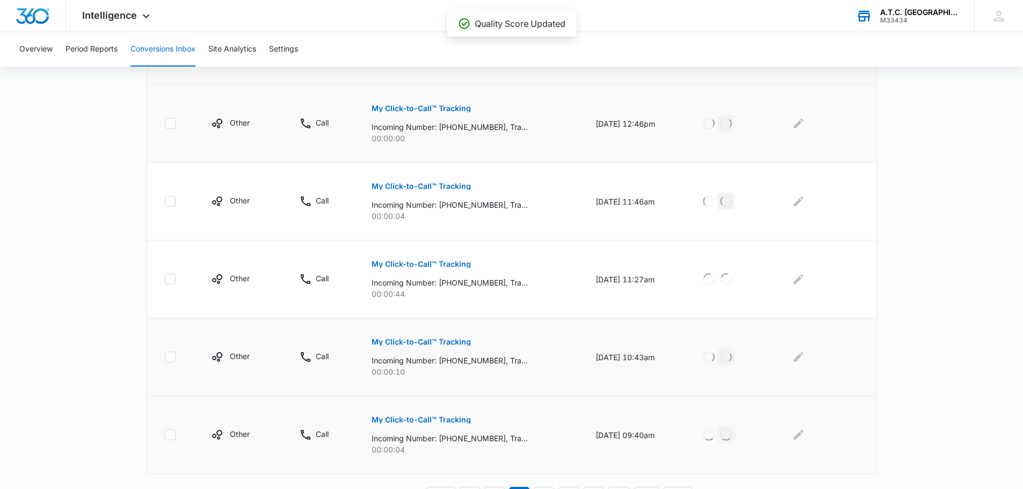
scroll to position [642, 0]
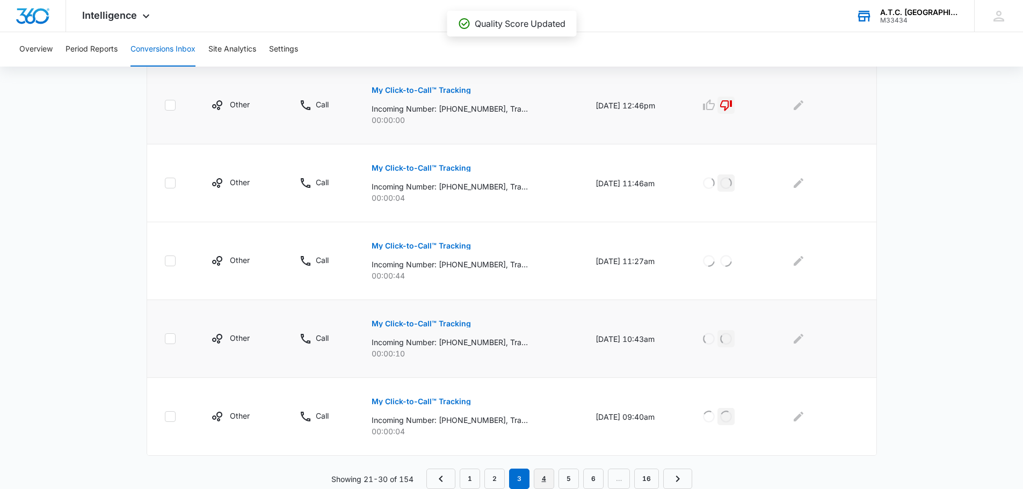
click at [547, 475] on link "4" at bounding box center [544, 479] width 20 height 20
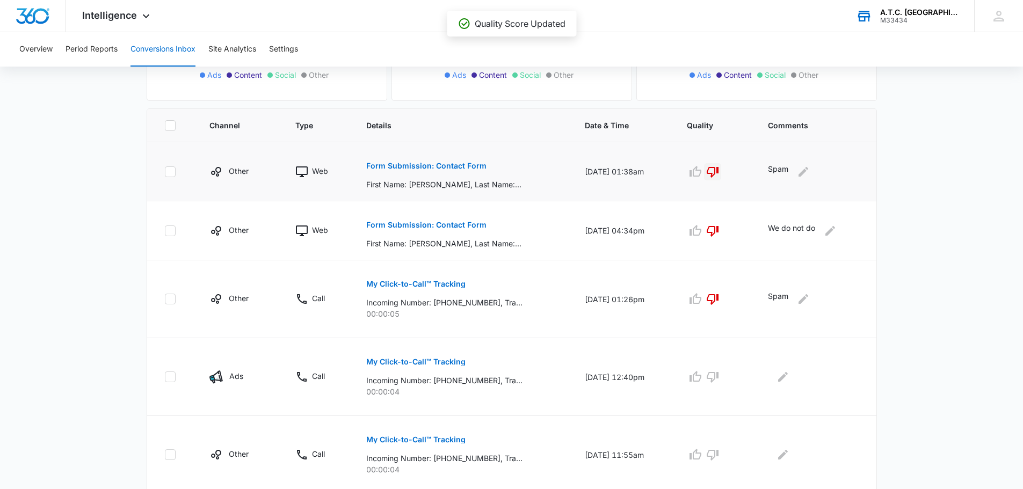
scroll to position [215, 0]
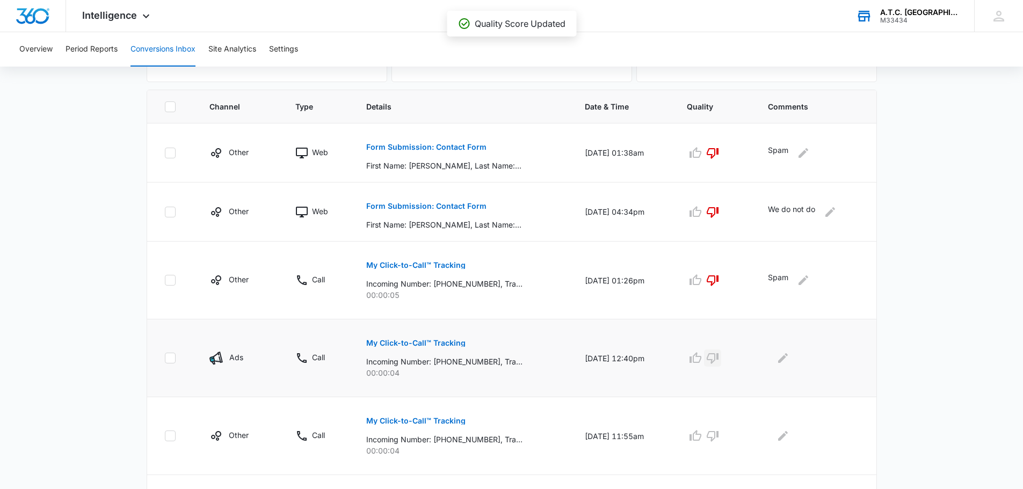
drag, startPoint x: 722, startPoint y: 356, endPoint x: 726, endPoint y: 368, distance: 12.1
click at [719, 356] on icon "button" at bounding box center [712, 358] width 13 height 13
click at [718, 437] on icon "button" at bounding box center [712, 436] width 12 height 11
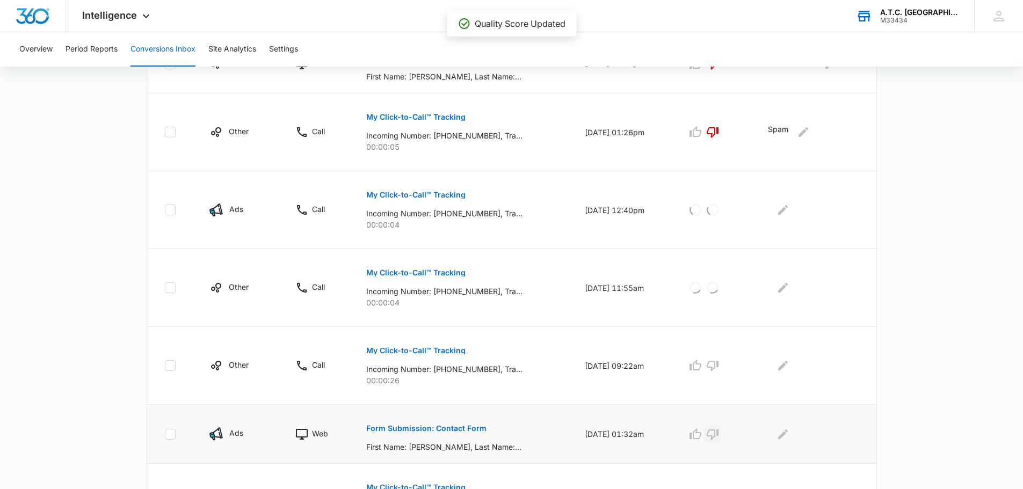
scroll to position [376, 0]
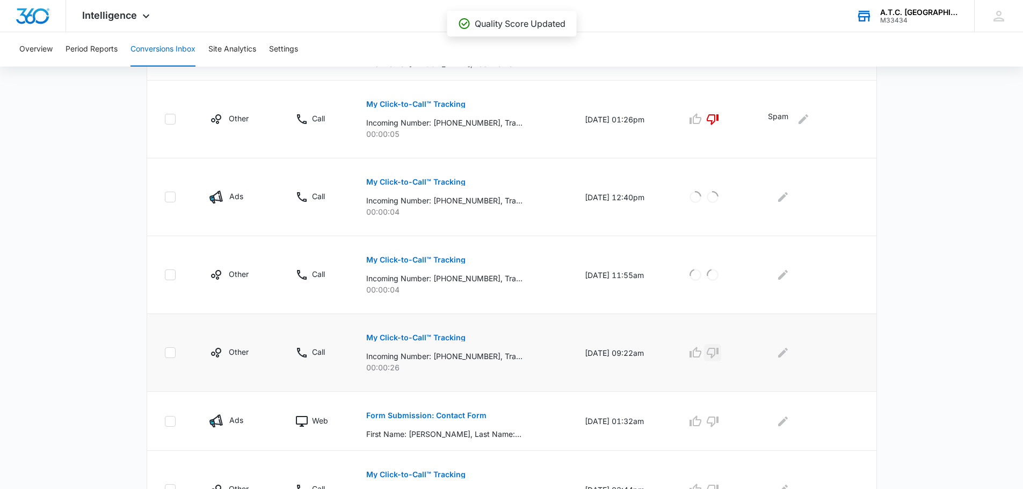
click at [719, 354] on icon "button" at bounding box center [712, 352] width 13 height 13
click at [719, 418] on icon "button" at bounding box center [712, 421] width 13 height 13
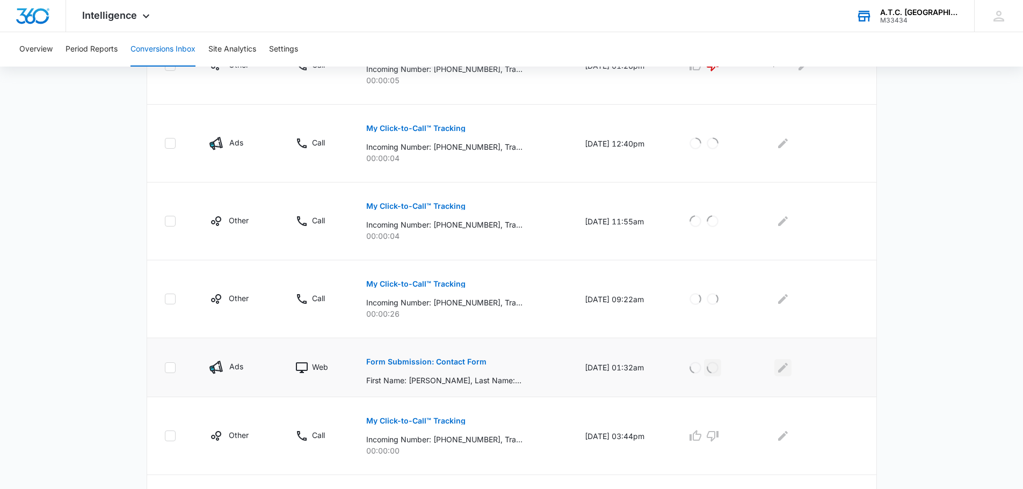
click at [782, 366] on icon "Edit Comments" at bounding box center [782, 367] width 13 height 13
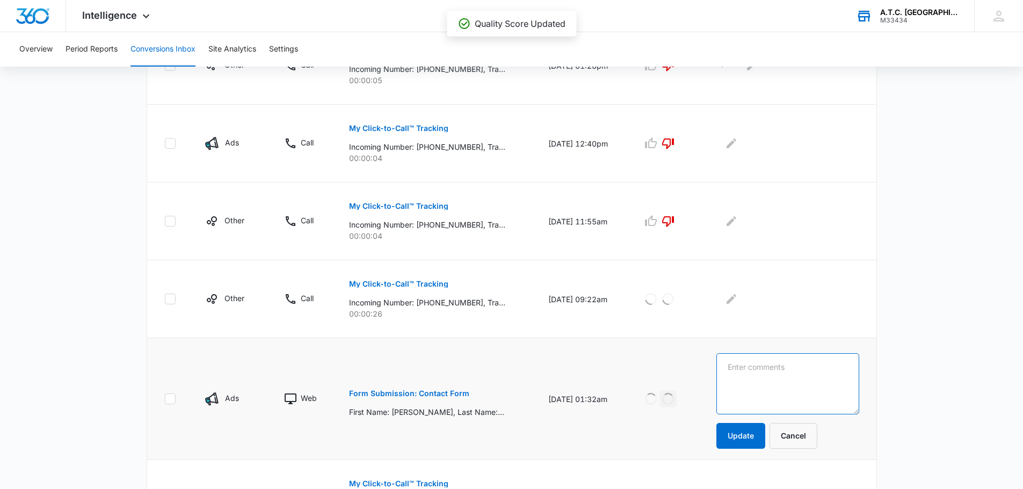
click at [772, 369] on textarea at bounding box center [787, 383] width 142 height 61
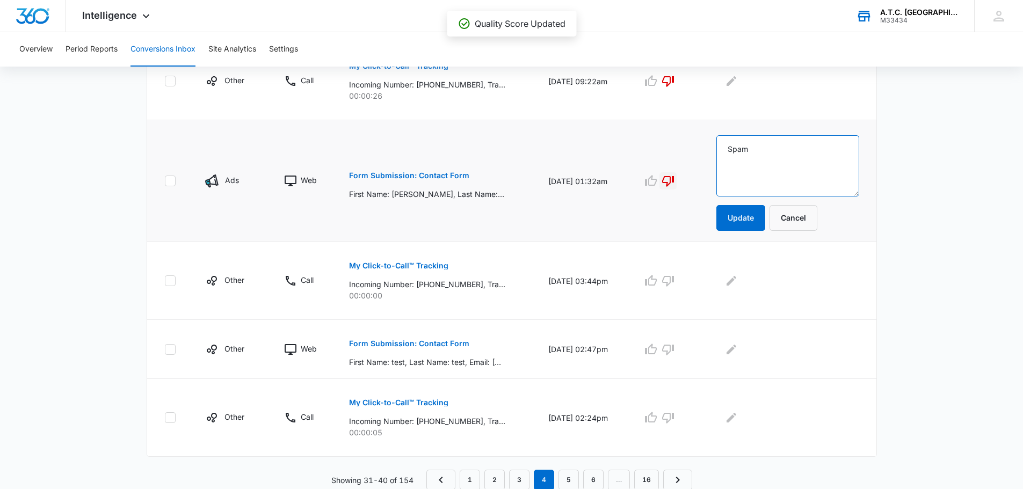
scroll to position [648, 0]
type textarea "Spam"
click at [752, 227] on button "Update" at bounding box center [740, 217] width 49 height 26
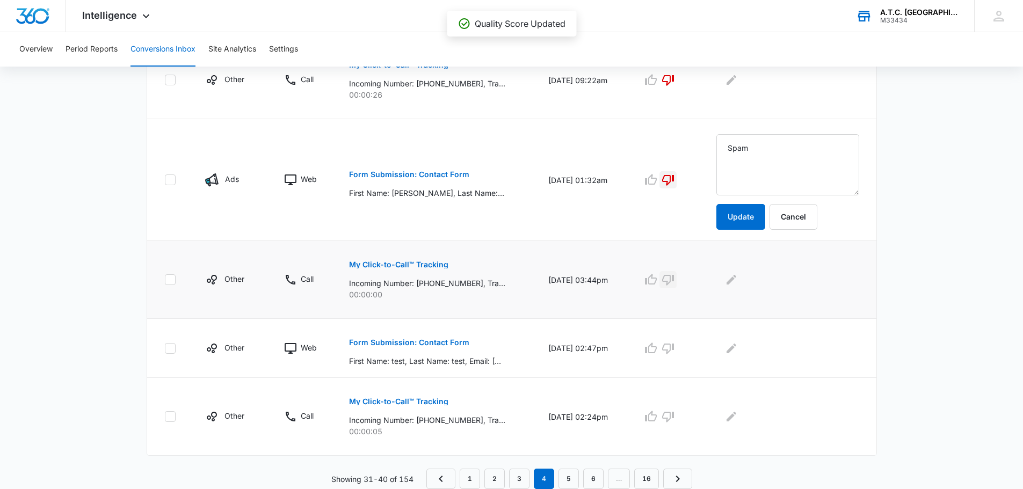
click at [674, 278] on icon "button" at bounding box center [668, 280] width 12 height 11
click at [674, 345] on icon "button" at bounding box center [667, 348] width 13 height 13
click at [674, 416] on icon "button" at bounding box center [667, 416] width 13 height 13
